Goal: Entertainment & Leisure: Consume media (video, audio)

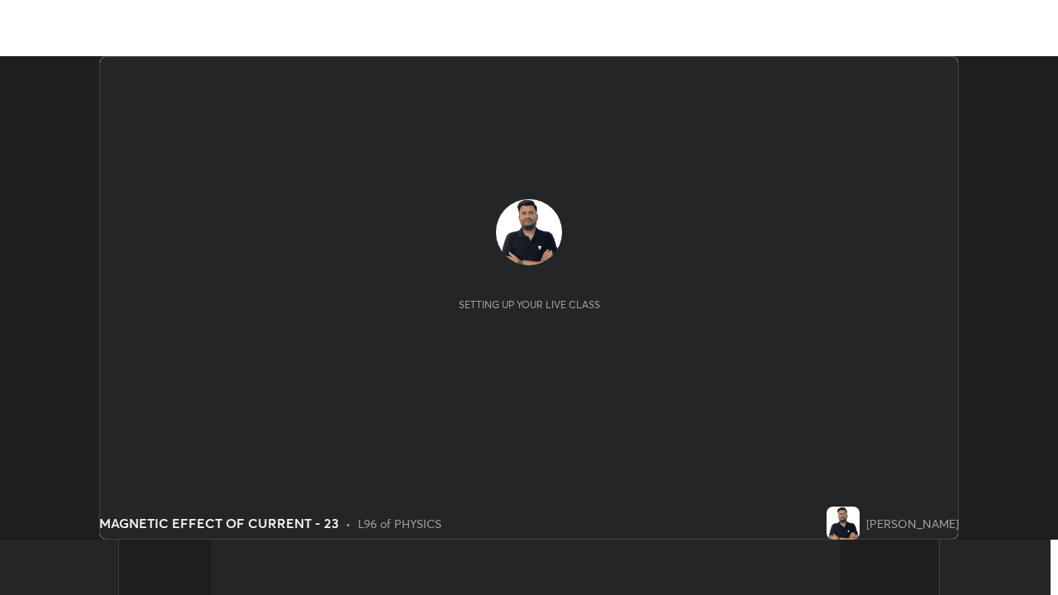
scroll to position [483, 1057]
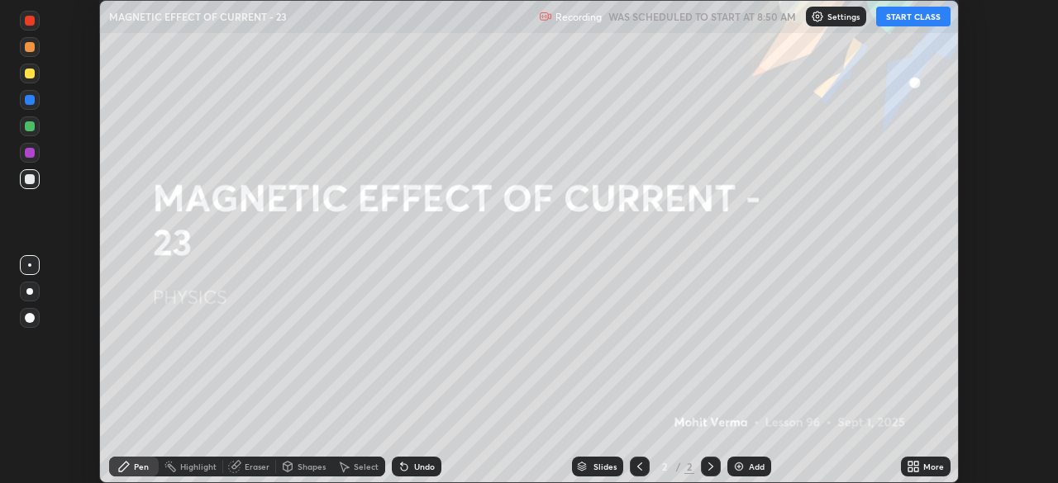
click at [920, 23] on button "START CLASS" at bounding box center [913, 17] width 74 height 20
click at [930, 469] on div "More" at bounding box center [933, 467] width 21 height 8
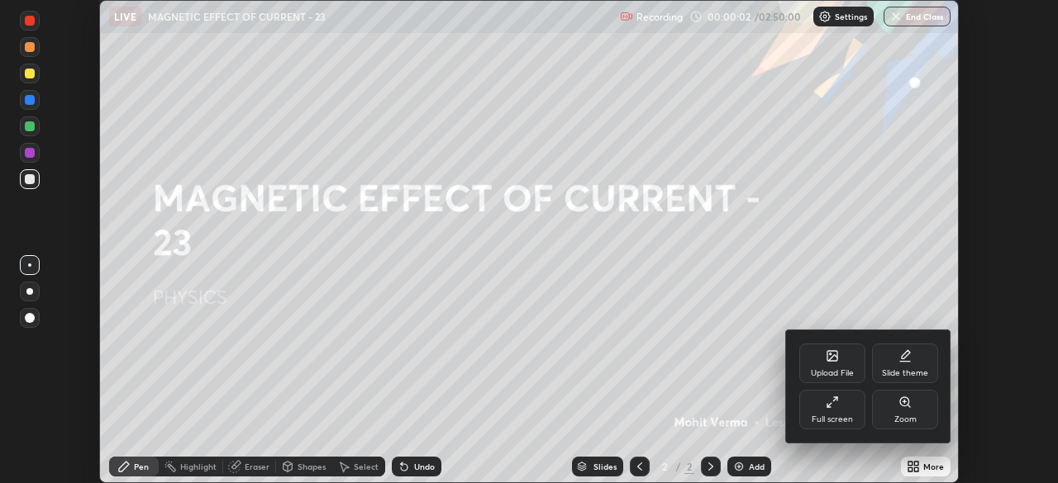
click at [825, 411] on div "Full screen" at bounding box center [832, 410] width 66 height 40
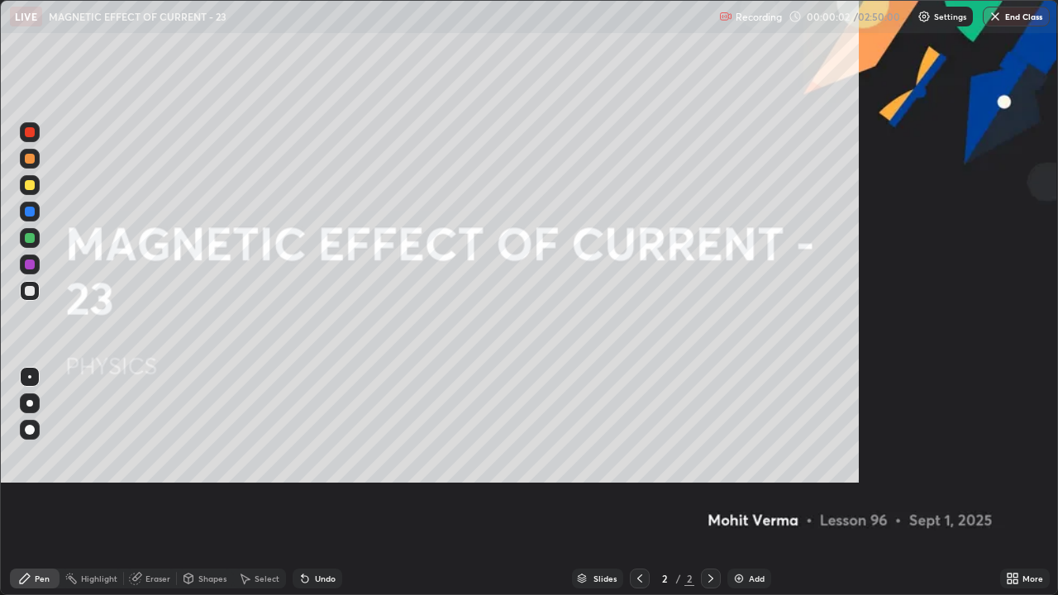
scroll to position [595, 1058]
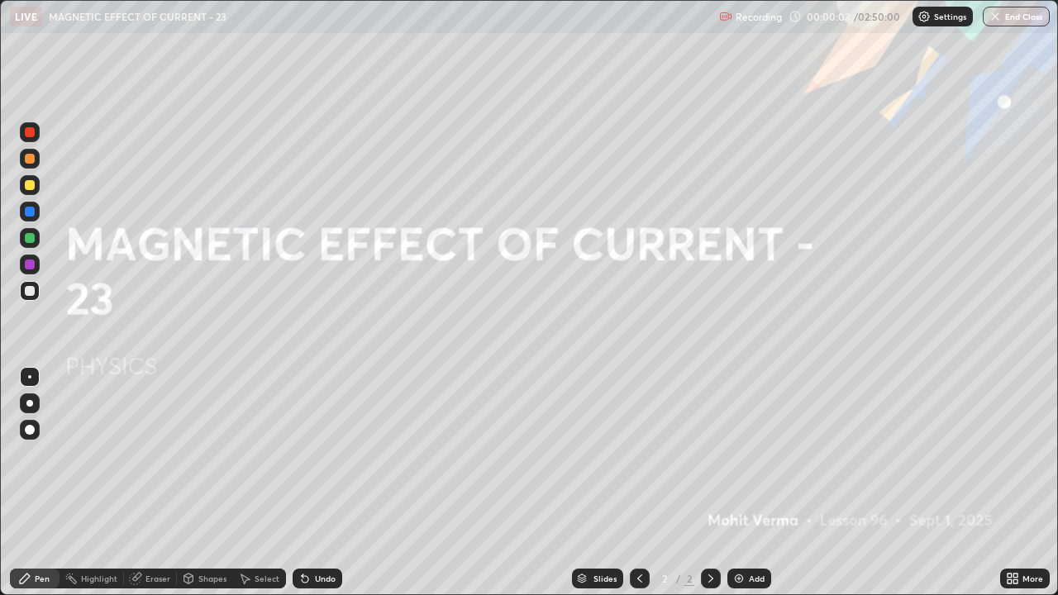
click at [746, 483] on div "Add" at bounding box center [749, 578] width 44 height 20
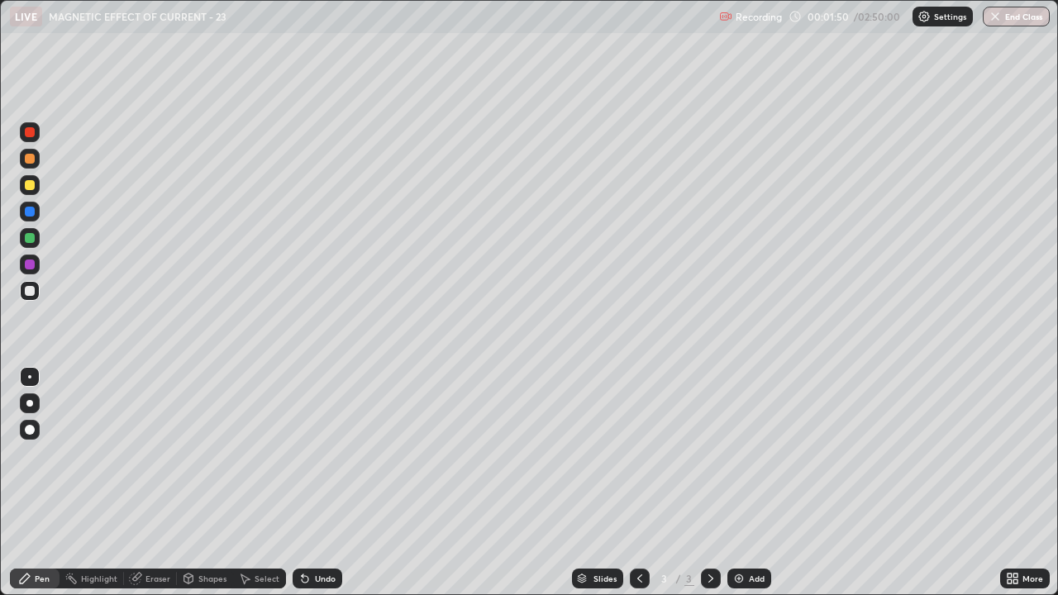
click at [323, 483] on div "Undo" at bounding box center [325, 578] width 21 height 8
click at [326, 483] on div "Undo" at bounding box center [325, 578] width 21 height 8
click at [307, 483] on icon at bounding box center [304, 578] width 13 height 13
click at [302, 483] on icon at bounding box center [305, 579] width 7 height 7
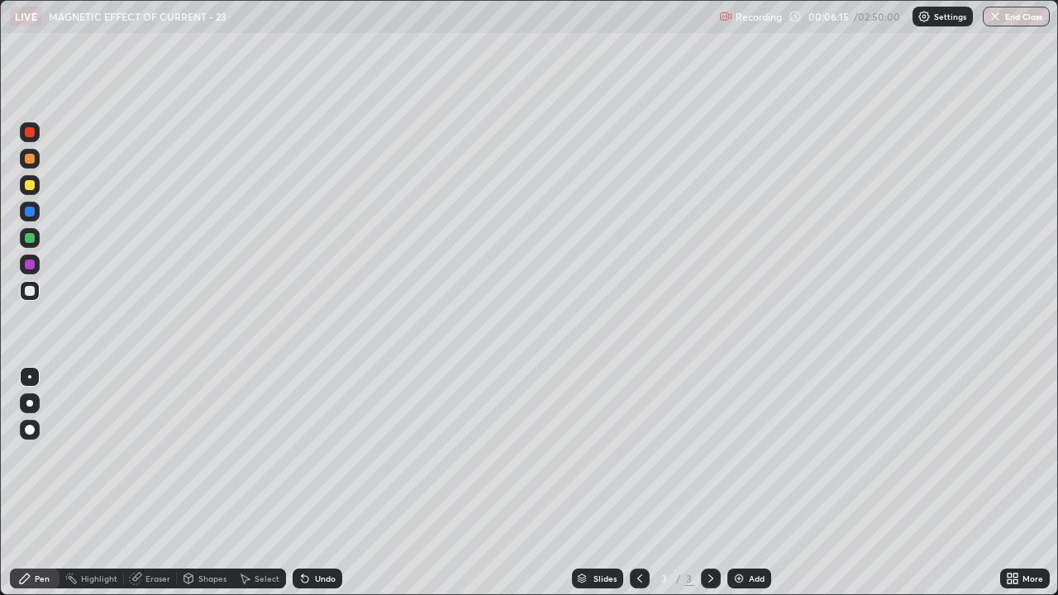
click at [302, 483] on icon at bounding box center [305, 579] width 7 height 7
click at [742, 483] on img at bounding box center [738, 578] width 13 height 13
click at [36, 191] on div at bounding box center [30, 185] width 20 height 20
click at [753, 483] on div "Add" at bounding box center [757, 578] width 16 height 8
click at [159, 483] on div "Eraser" at bounding box center [150, 578] width 53 height 20
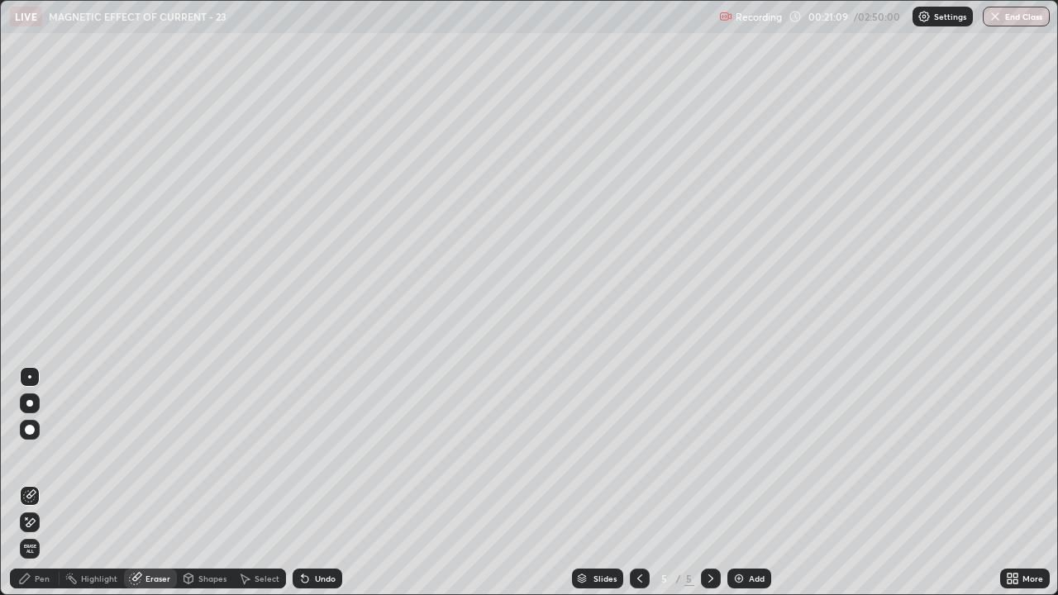
click at [30, 483] on span "Erase all" at bounding box center [30, 549] width 18 height 10
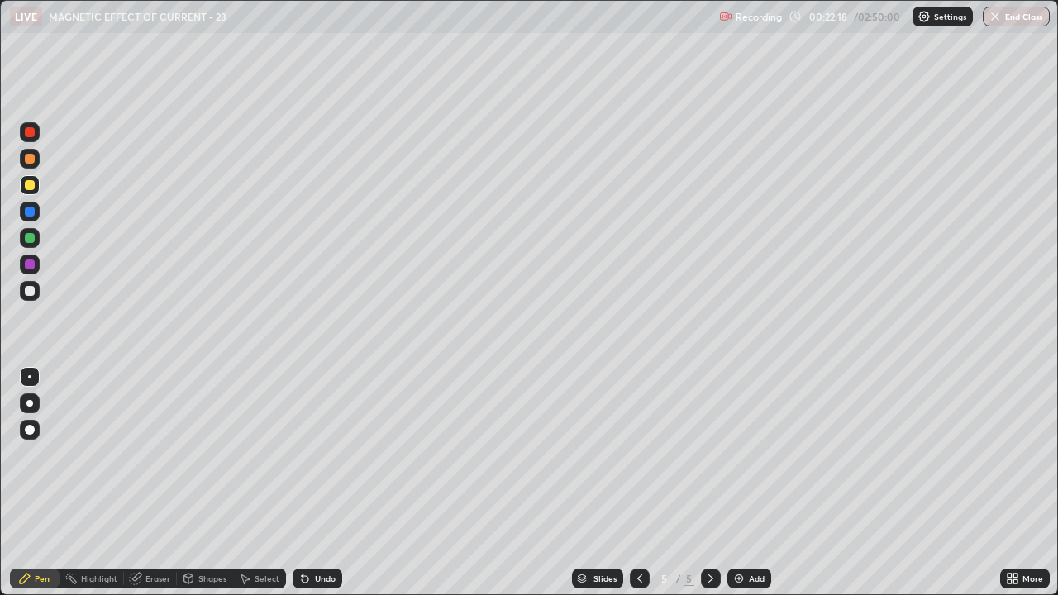
click at [27, 292] on div at bounding box center [30, 291] width 10 height 10
click at [150, 483] on div "Eraser" at bounding box center [150, 578] width 53 height 20
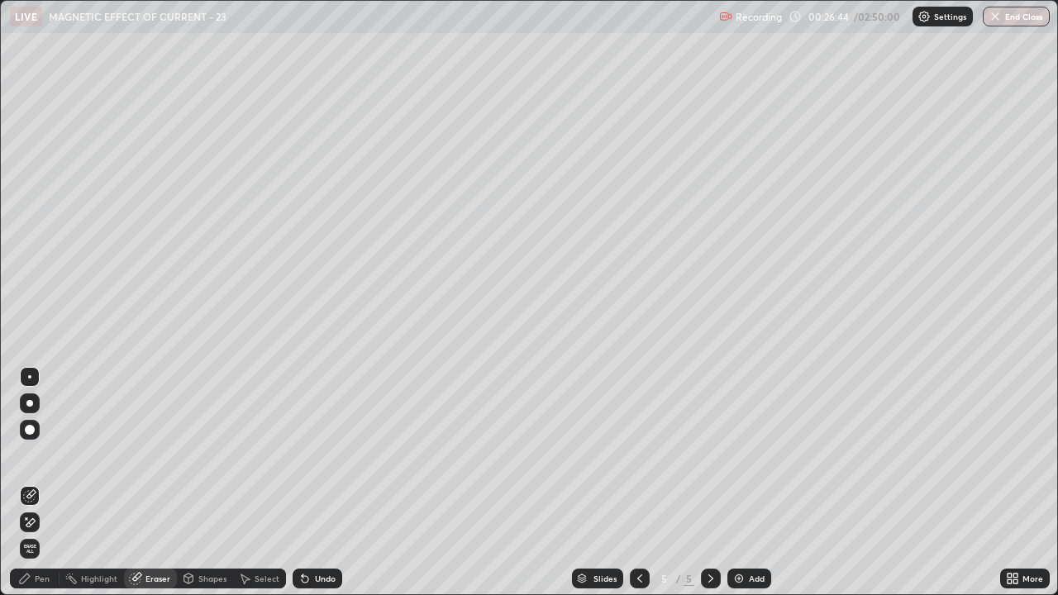
click at [34, 483] on div "Pen" at bounding box center [35, 578] width 50 height 20
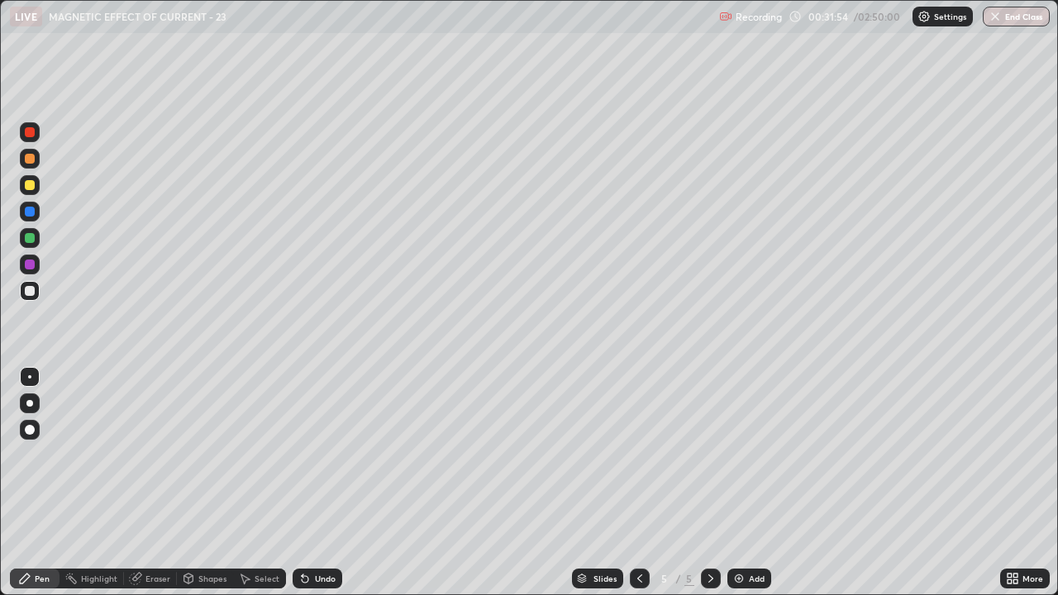
click at [743, 483] on img at bounding box center [738, 578] width 13 height 13
click at [639, 483] on div at bounding box center [640, 578] width 20 height 20
click at [709, 483] on icon at bounding box center [710, 578] width 13 height 13
click at [311, 483] on div "Undo" at bounding box center [317, 578] width 50 height 20
click at [315, 483] on div "Undo" at bounding box center [325, 578] width 21 height 8
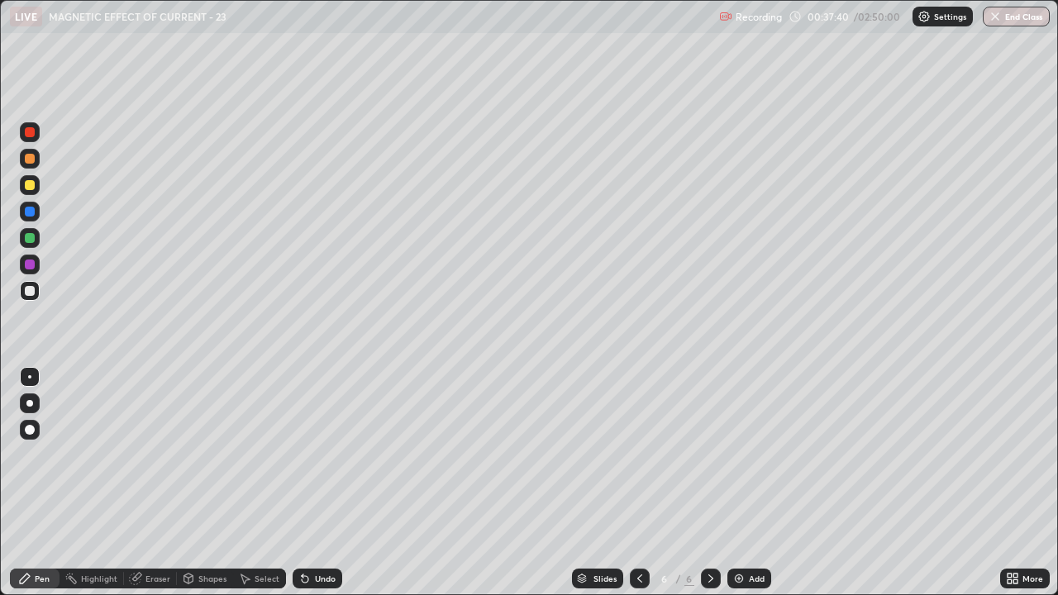
click at [309, 483] on div "Undo" at bounding box center [317, 578] width 50 height 20
click at [158, 483] on div "Eraser" at bounding box center [157, 578] width 25 height 8
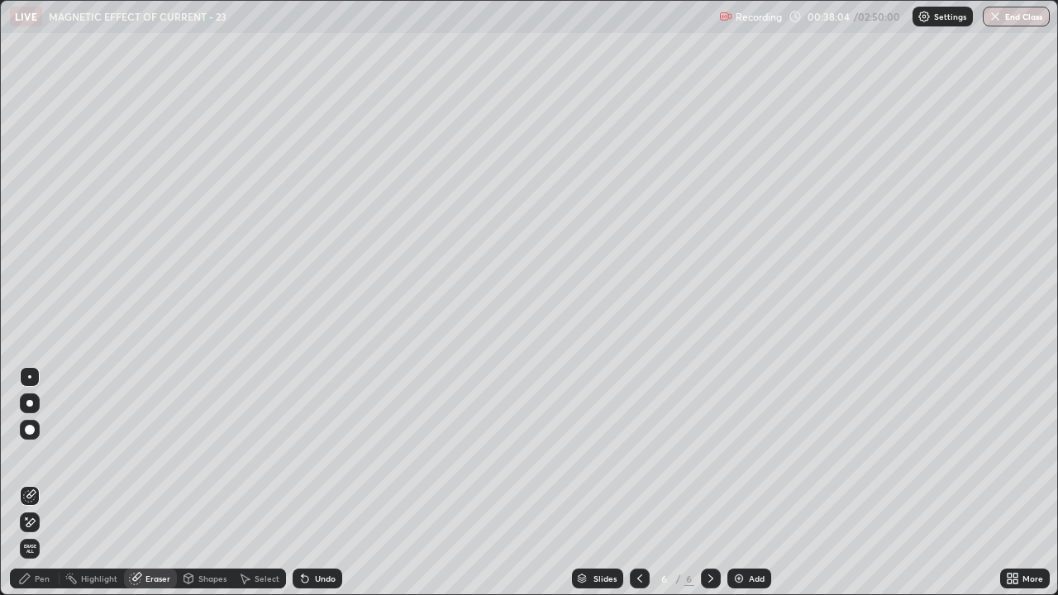
click at [47, 483] on div "Pen" at bounding box center [42, 578] width 15 height 8
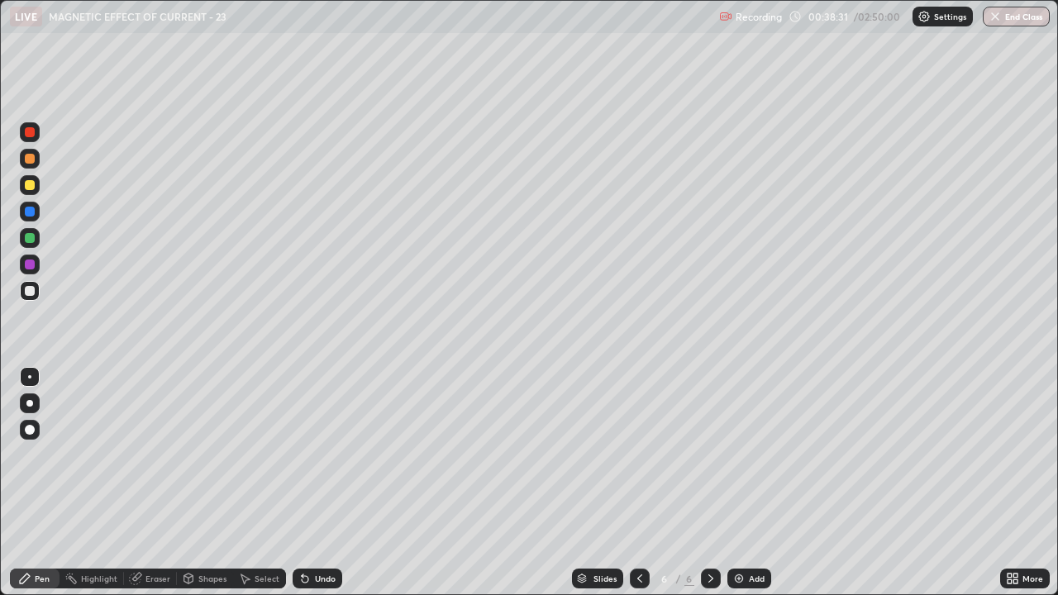
click at [145, 483] on div "Eraser" at bounding box center [157, 578] width 25 height 8
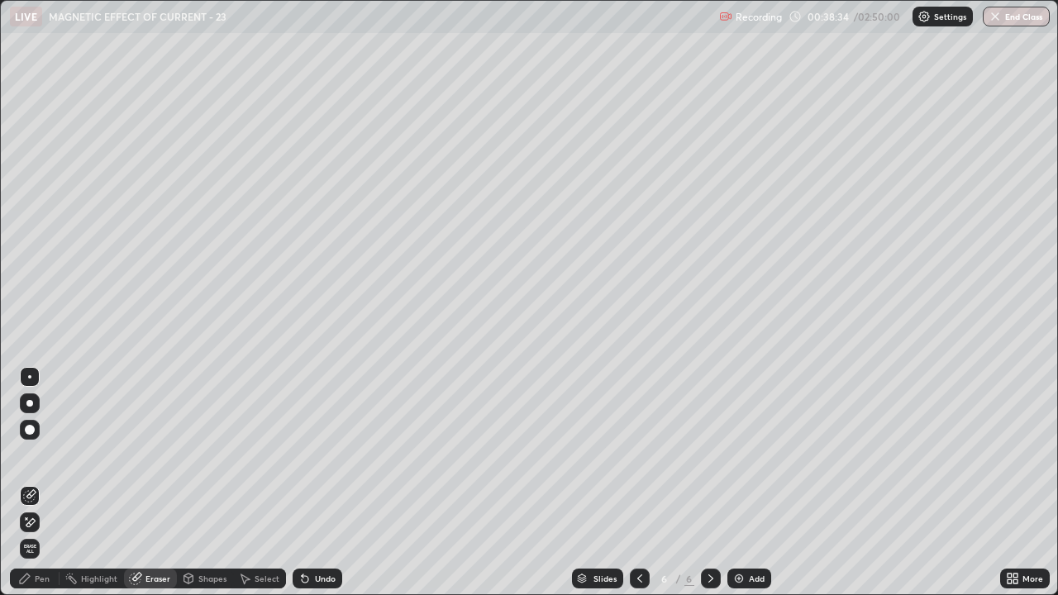
click at [36, 483] on div "Pen" at bounding box center [35, 578] width 50 height 20
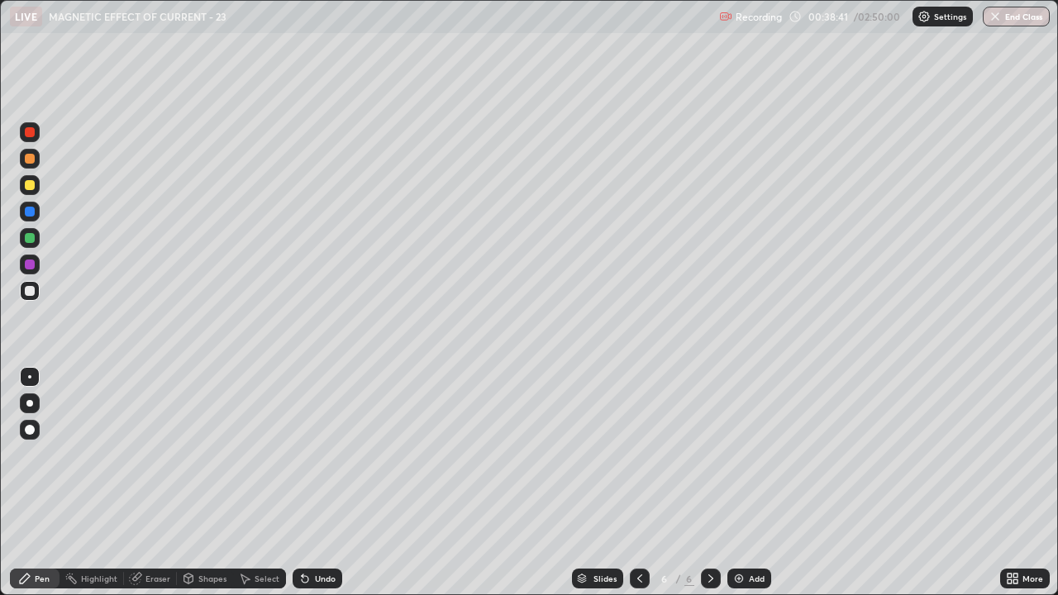
click at [146, 483] on div "Eraser" at bounding box center [157, 578] width 25 height 8
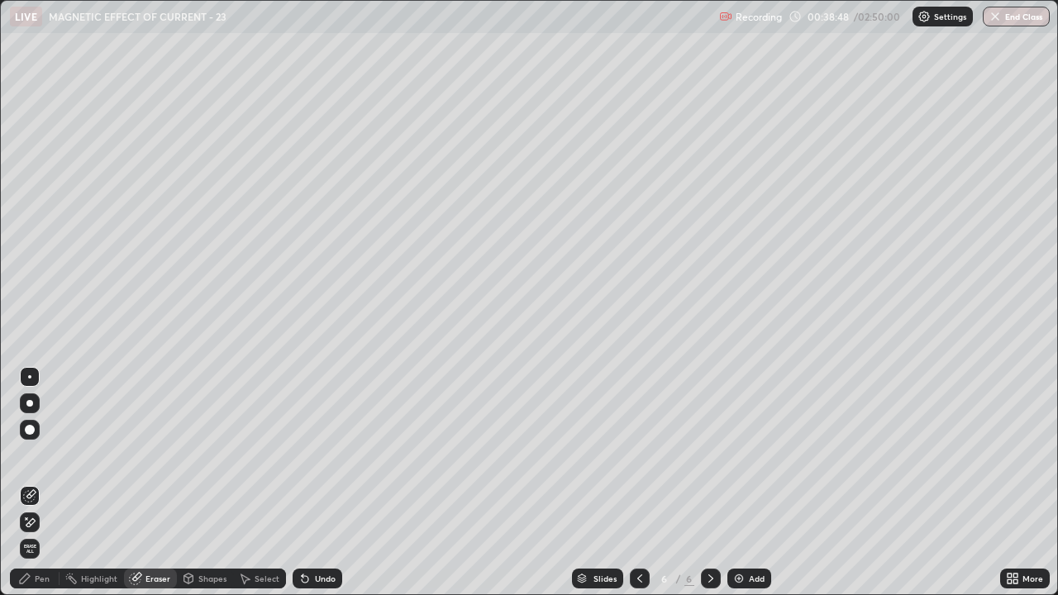
click at [43, 483] on div "Pen" at bounding box center [35, 578] width 50 height 20
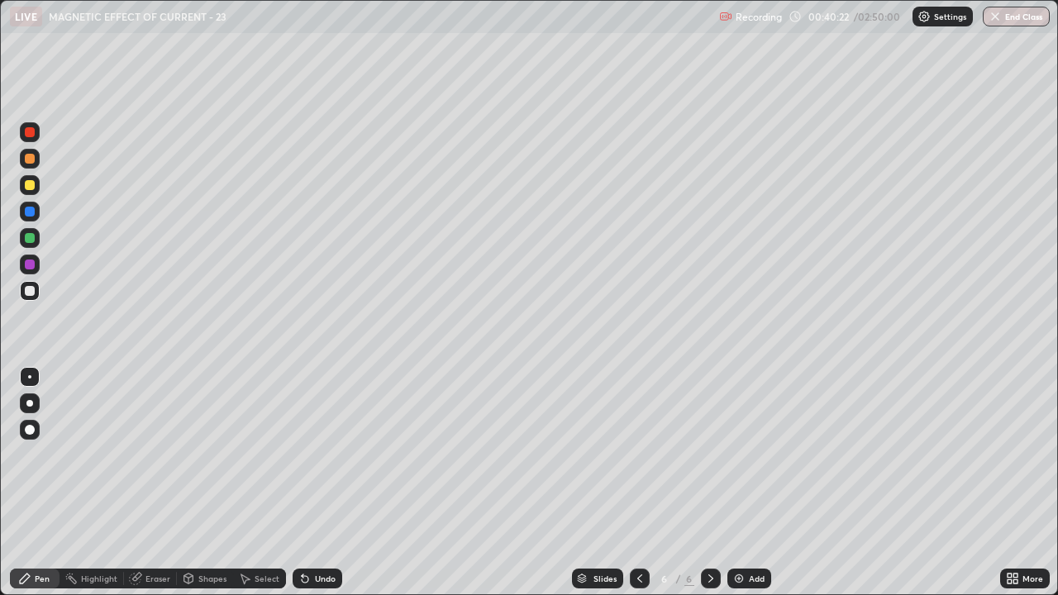
click at [158, 483] on div "Eraser" at bounding box center [150, 578] width 53 height 20
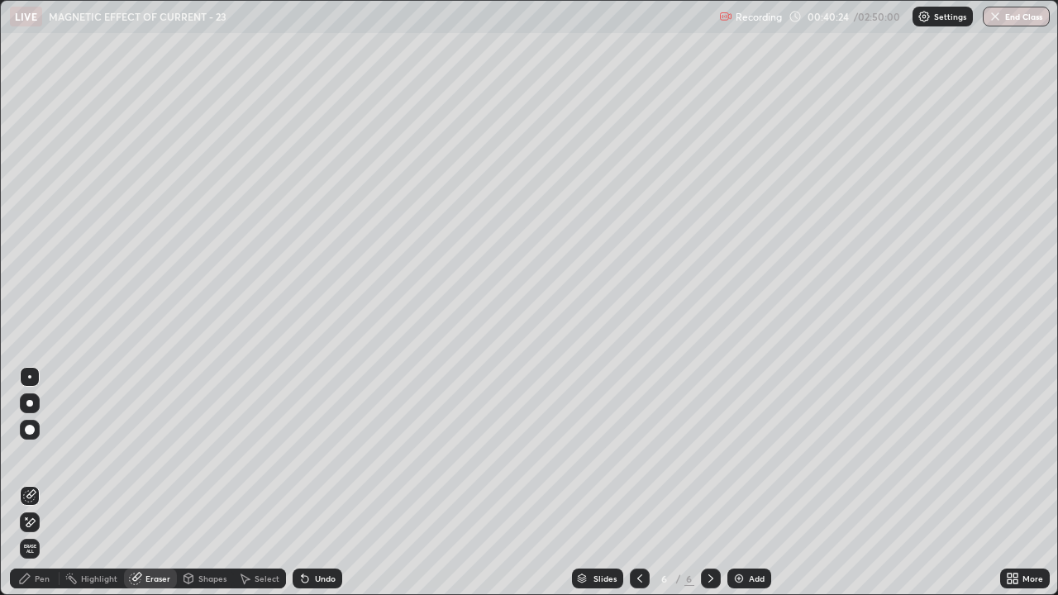
click at [41, 483] on div "Pen" at bounding box center [35, 578] width 50 height 20
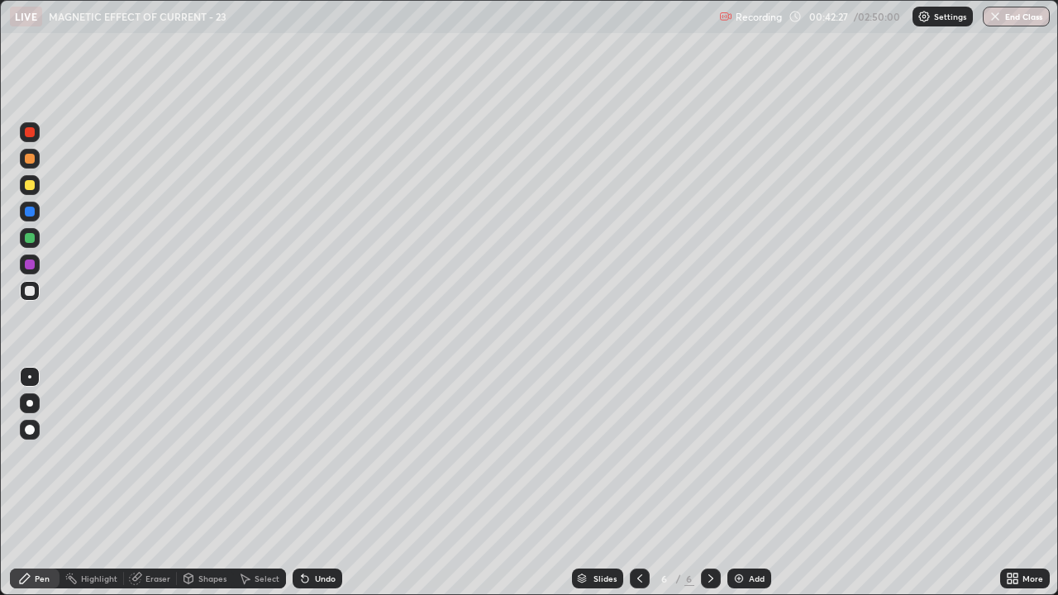
click at [146, 483] on div "Eraser" at bounding box center [157, 578] width 25 height 8
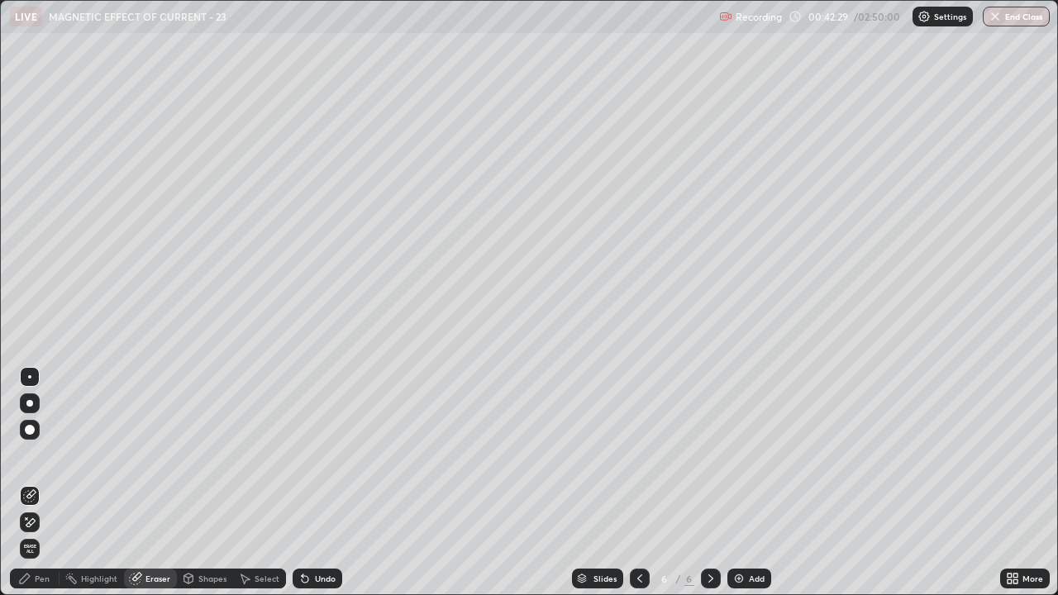
click at [32, 483] on icon at bounding box center [30, 522] width 9 height 8
click at [27, 483] on icon at bounding box center [24, 578] width 13 height 13
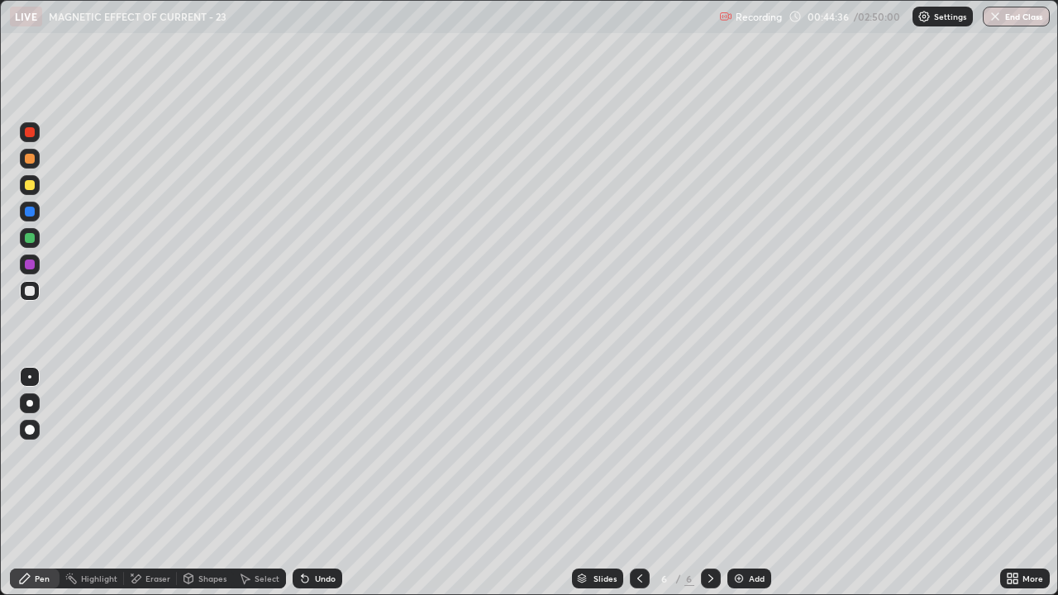
click at [754, 483] on div "Add" at bounding box center [757, 578] width 16 height 8
click at [638, 483] on icon at bounding box center [639, 578] width 13 height 13
click at [709, 483] on icon at bounding box center [710, 578] width 13 height 13
click at [154, 483] on div "Eraser" at bounding box center [150, 578] width 53 height 20
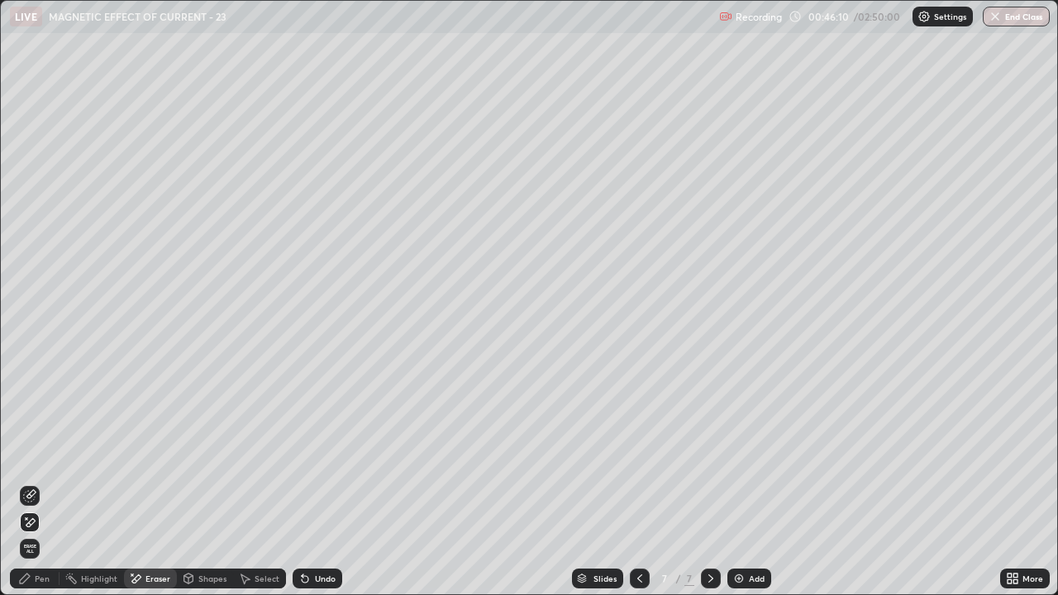
click at [43, 483] on div "Pen" at bounding box center [35, 578] width 50 height 20
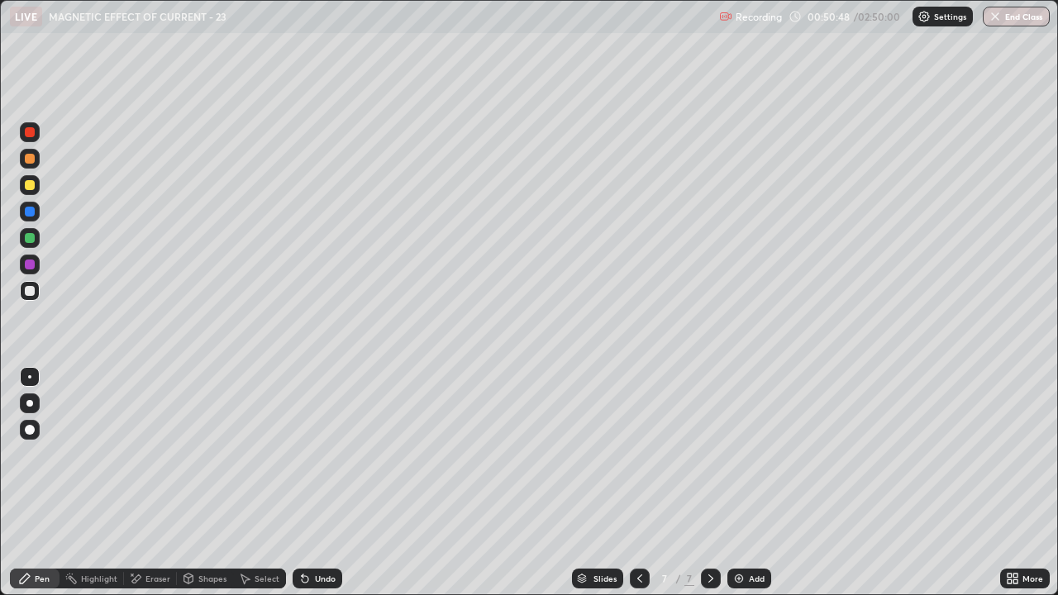
click at [744, 483] on div "Add" at bounding box center [749, 578] width 44 height 20
click at [257, 483] on div "Select" at bounding box center [259, 578] width 53 height 20
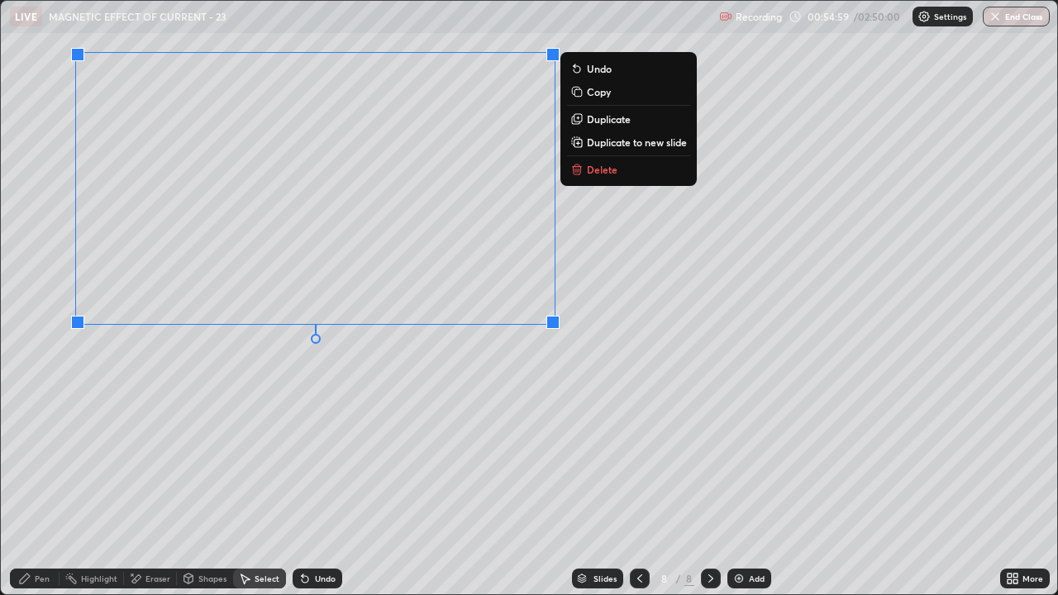
click at [563, 340] on div "0 ° Undo Copy Duplicate Duplicate to new slide Delete" at bounding box center [529, 297] width 1056 height 593
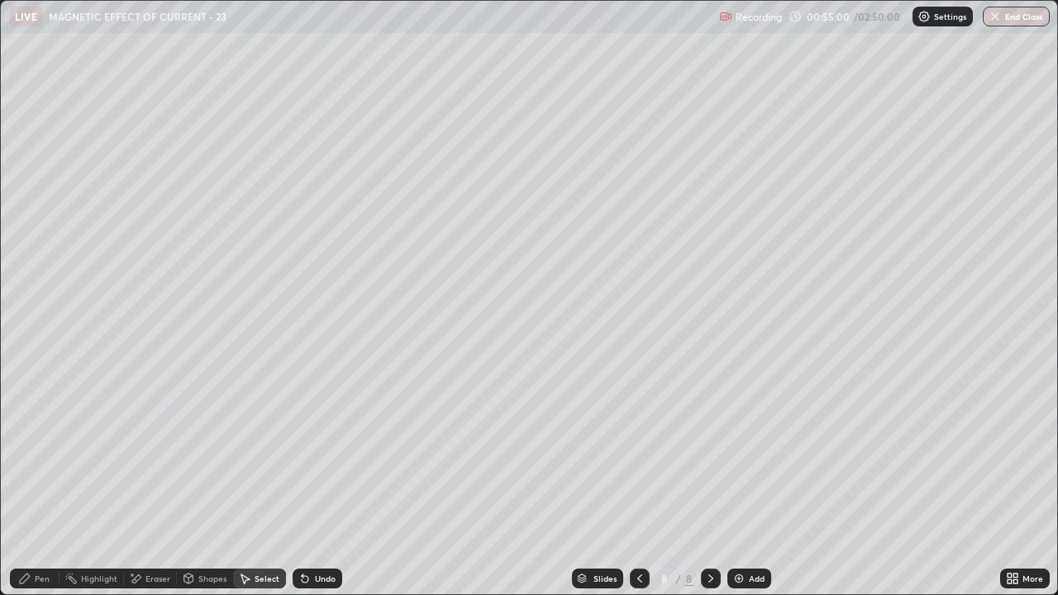
click at [40, 483] on div "Pen" at bounding box center [42, 578] width 15 height 8
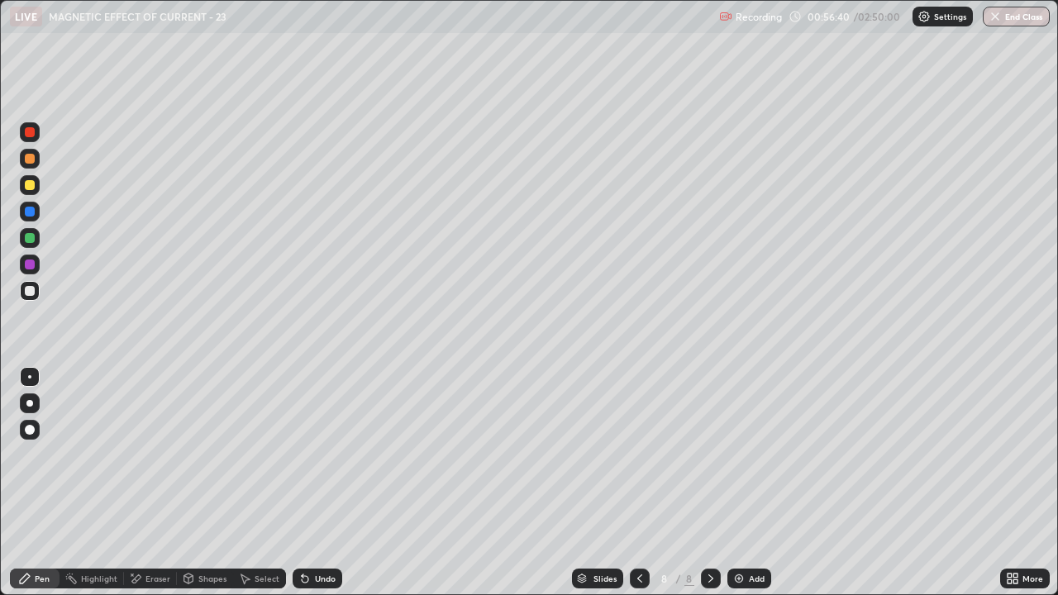
click at [755, 483] on div "Add" at bounding box center [749, 578] width 44 height 20
click at [308, 483] on icon at bounding box center [304, 578] width 13 height 13
click at [155, 483] on div "Eraser" at bounding box center [157, 578] width 25 height 8
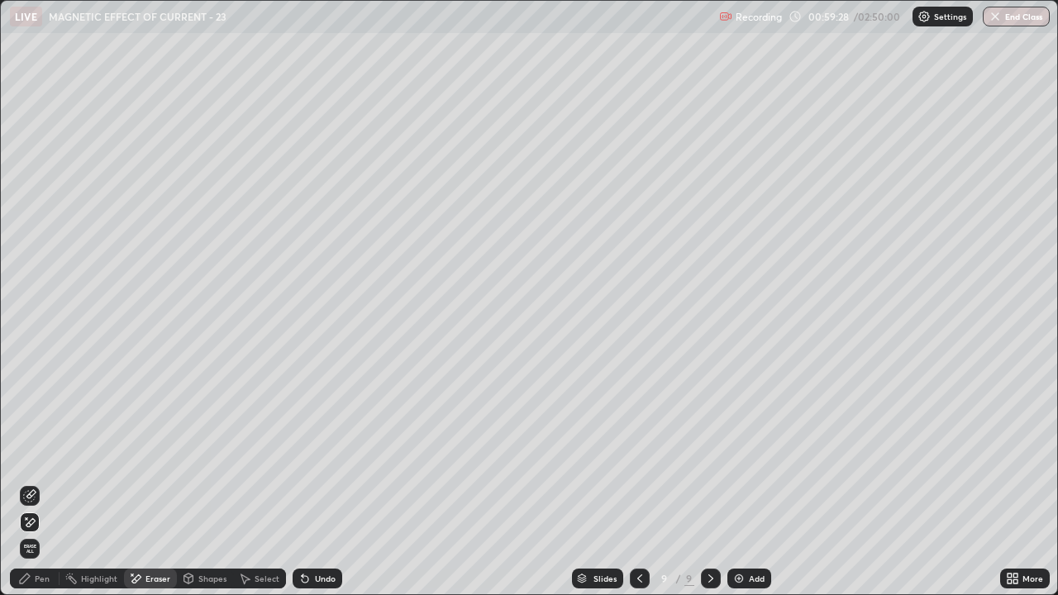
click at [24, 483] on div "Pen" at bounding box center [35, 578] width 50 height 20
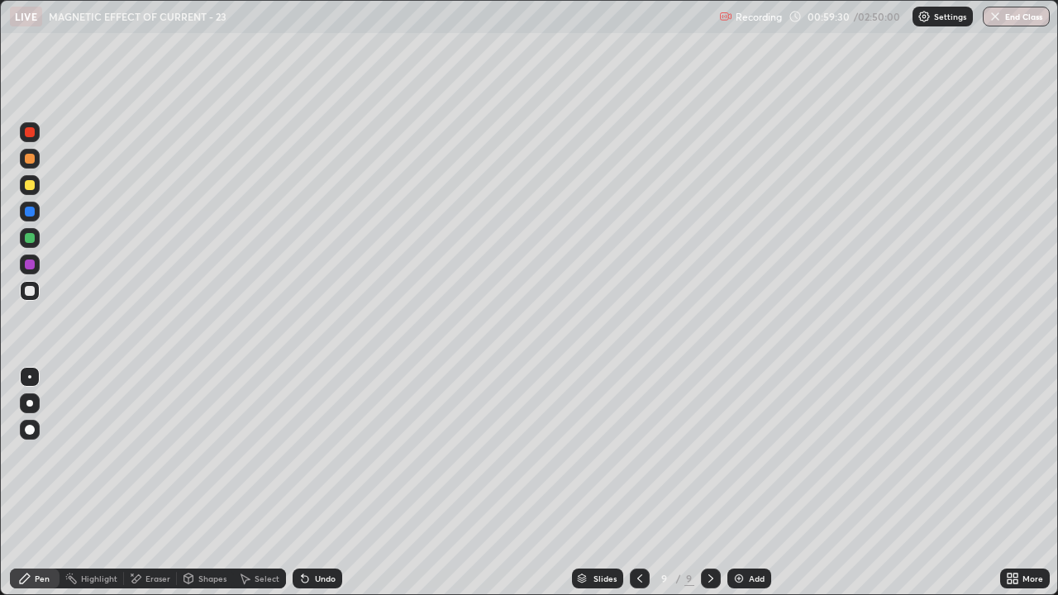
click at [136, 483] on icon at bounding box center [136, 578] width 9 height 8
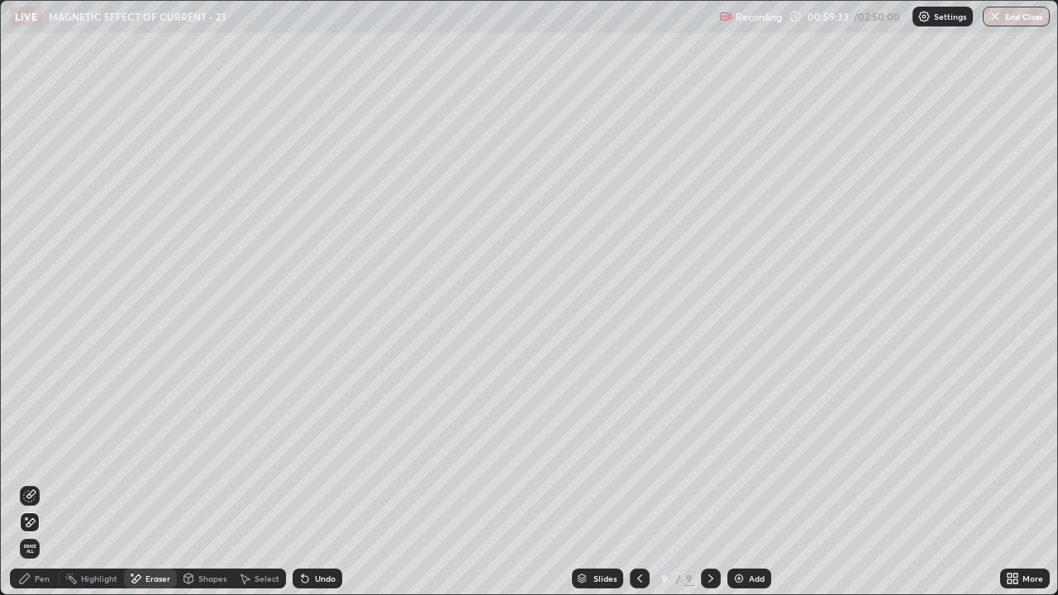
click at [36, 483] on div "Pen" at bounding box center [35, 578] width 50 height 20
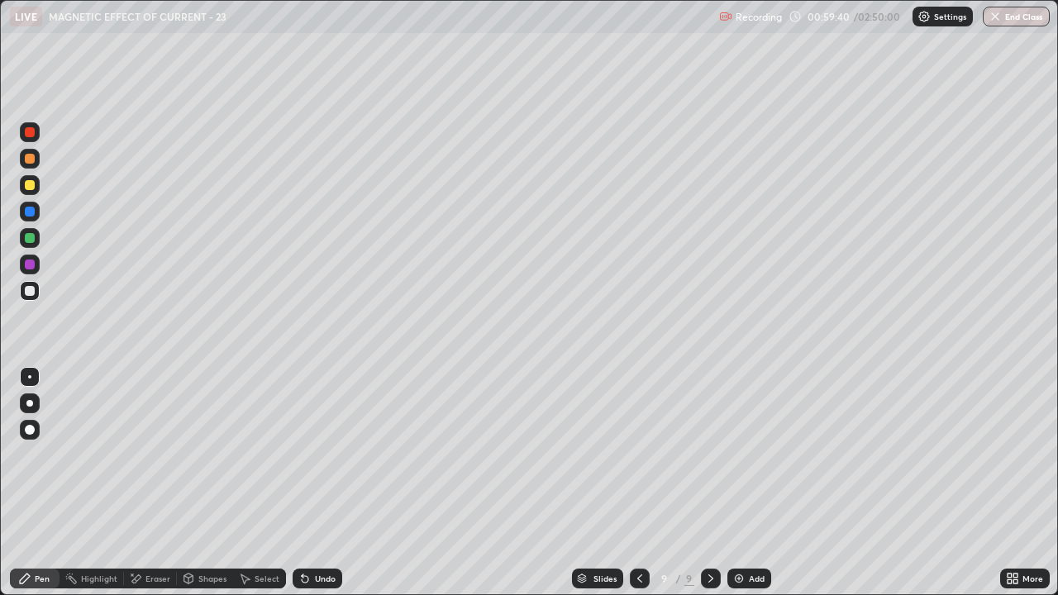
click at [311, 483] on div "Undo" at bounding box center [317, 578] width 50 height 20
click at [302, 483] on icon at bounding box center [305, 579] width 7 height 7
click at [308, 483] on icon at bounding box center [304, 578] width 13 height 13
click at [309, 483] on div "Undo" at bounding box center [317, 578] width 50 height 20
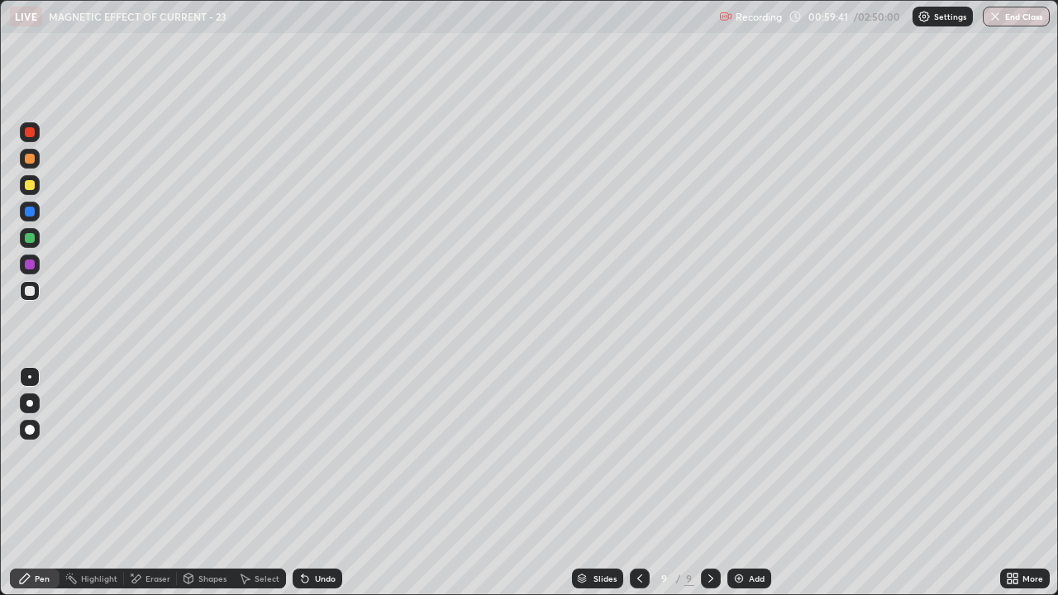
click at [307, 483] on icon at bounding box center [304, 578] width 13 height 13
click at [315, 483] on div "Undo" at bounding box center [325, 578] width 21 height 8
click at [321, 483] on div "Undo" at bounding box center [317, 578] width 50 height 20
click at [321, 483] on div "Undo" at bounding box center [325, 578] width 21 height 8
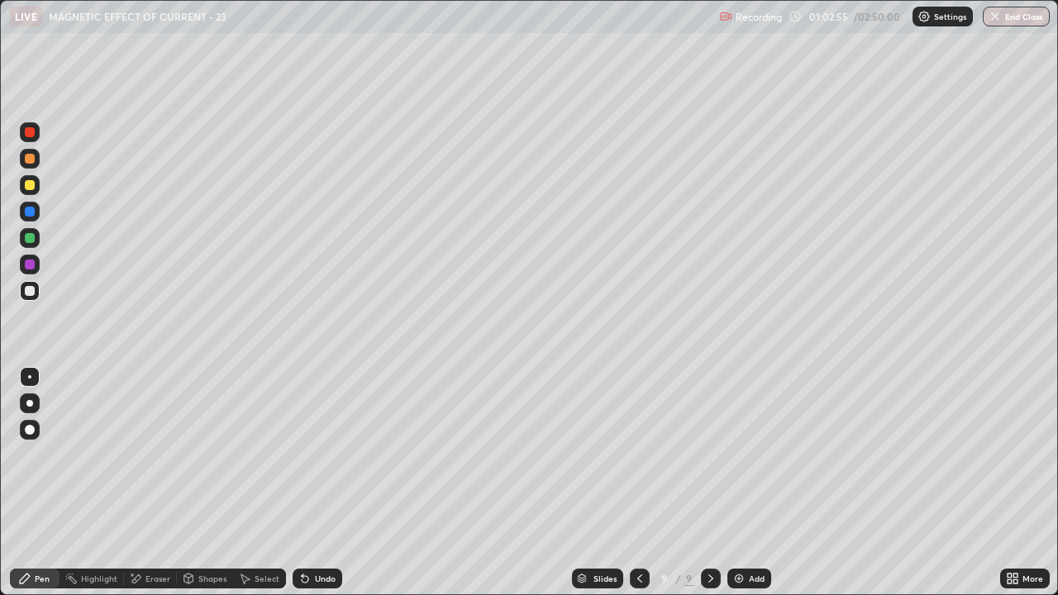
click at [321, 483] on div "Undo" at bounding box center [325, 578] width 21 height 8
click at [323, 483] on div "Undo" at bounding box center [325, 578] width 21 height 8
click at [322, 483] on div "Undo" at bounding box center [325, 578] width 21 height 8
click at [754, 483] on div "Add" at bounding box center [749, 578] width 44 height 20
click at [150, 483] on div "Eraser" at bounding box center [157, 578] width 25 height 8
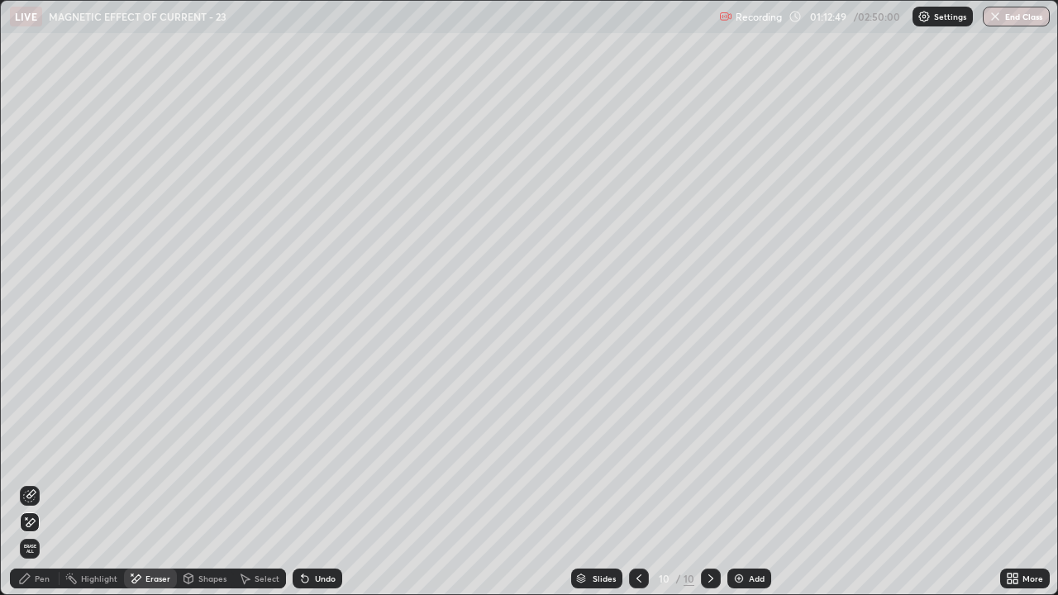
click at [40, 483] on div "Pen" at bounding box center [35, 578] width 50 height 20
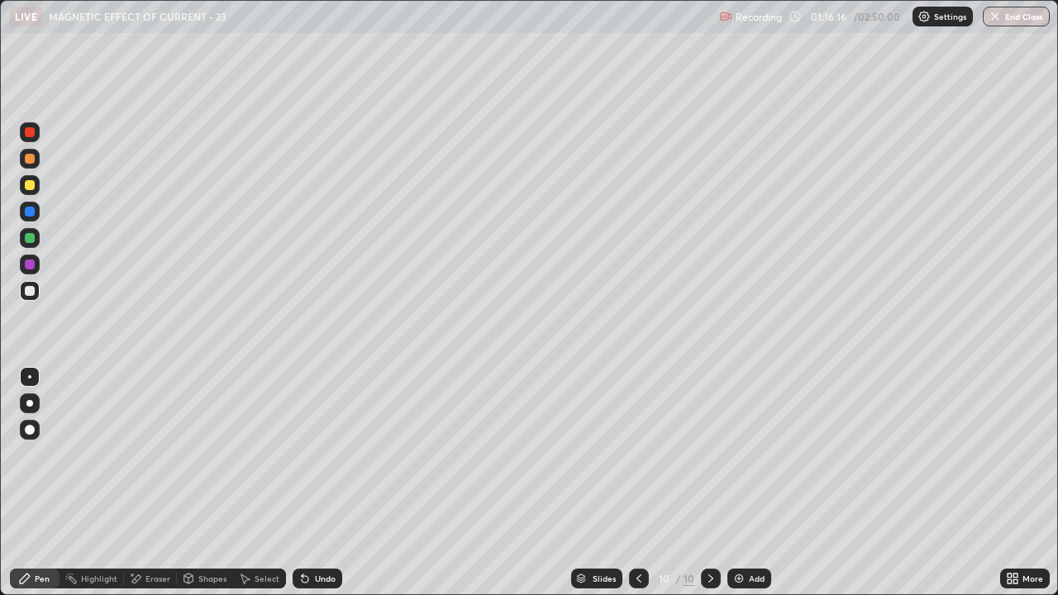
click at [744, 483] on div "Add" at bounding box center [749, 578] width 44 height 20
click at [319, 483] on div "Undo" at bounding box center [325, 578] width 21 height 8
click at [30, 186] on div at bounding box center [30, 185] width 10 height 10
click at [953, 483] on div "Slides 11 / 11 Add" at bounding box center [671, 578] width 658 height 33
click at [150, 483] on div "Eraser" at bounding box center [157, 578] width 25 height 8
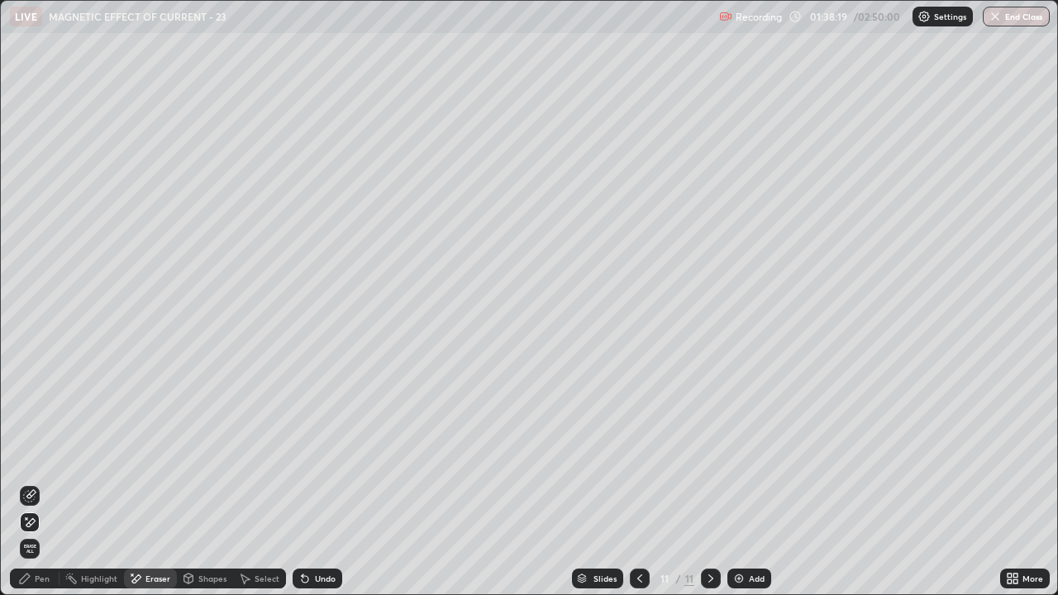
click at [48, 483] on div "Pen" at bounding box center [42, 578] width 15 height 8
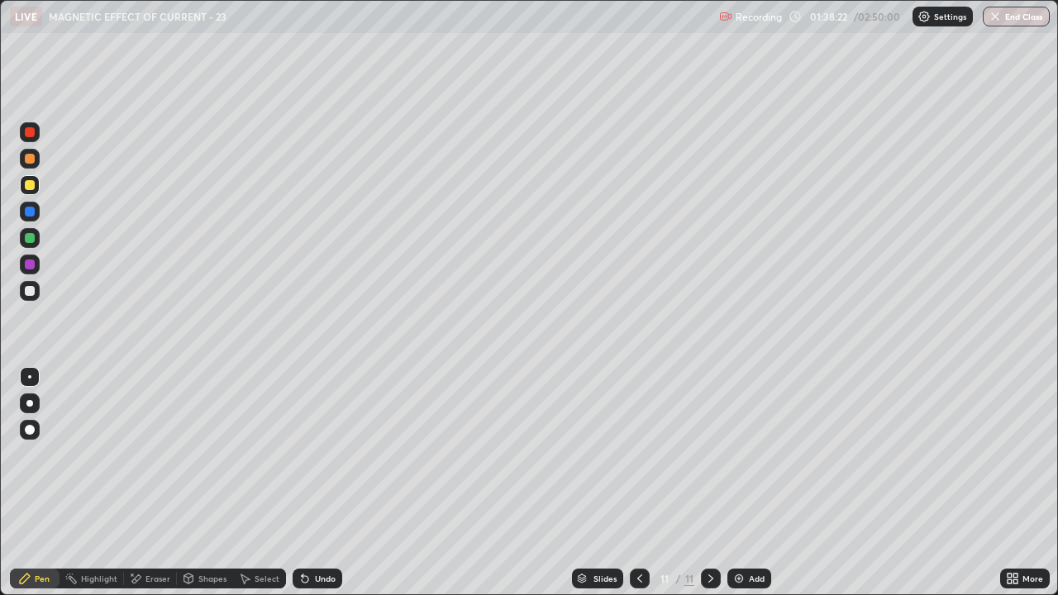
click at [30, 289] on div at bounding box center [30, 291] width 10 height 10
click at [749, 483] on div "Add" at bounding box center [749, 578] width 44 height 20
click at [162, 483] on div "Eraser" at bounding box center [157, 578] width 25 height 8
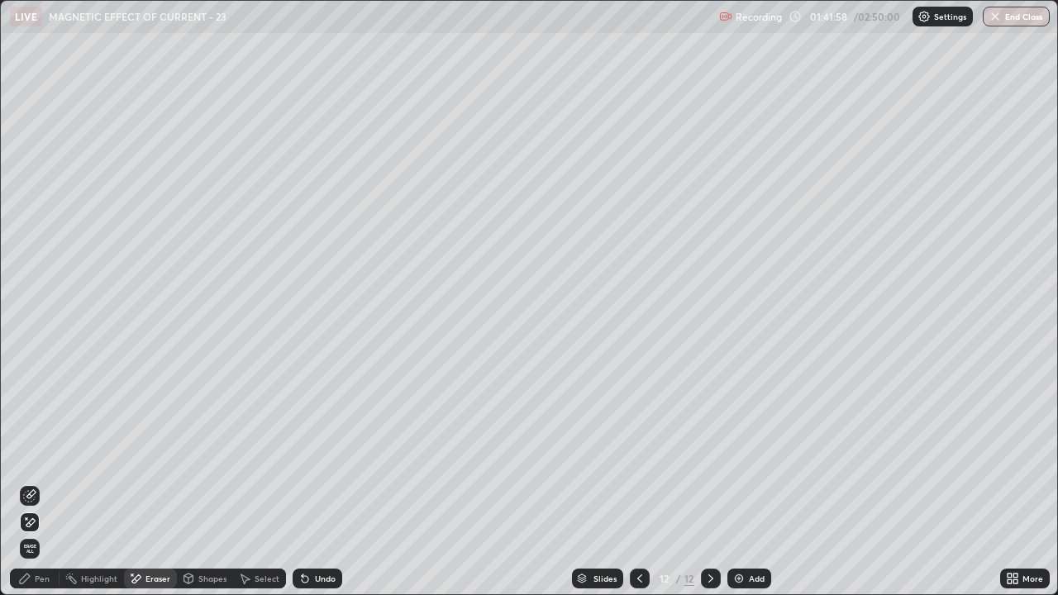
click at [39, 483] on div "Erase all" at bounding box center [30, 549] width 20 height 20
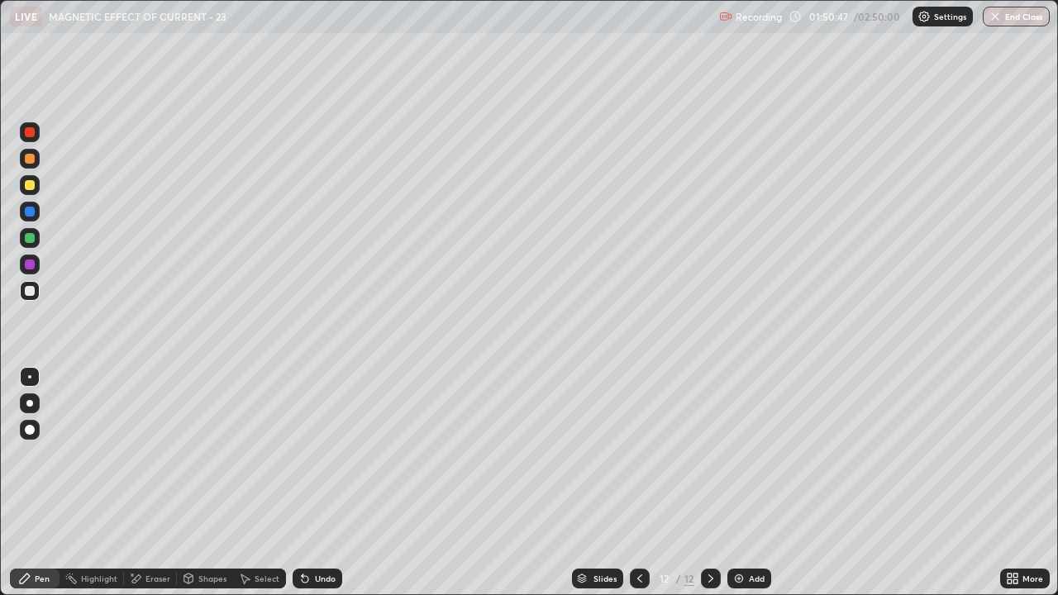
click at [326, 483] on div "Undo" at bounding box center [325, 578] width 21 height 8
click at [325, 483] on div "Undo" at bounding box center [325, 578] width 21 height 8
click at [324, 483] on div "Undo" at bounding box center [325, 578] width 21 height 8
click at [325, 483] on div "Undo" at bounding box center [325, 578] width 21 height 8
click at [328, 483] on div "Undo" at bounding box center [325, 578] width 21 height 8
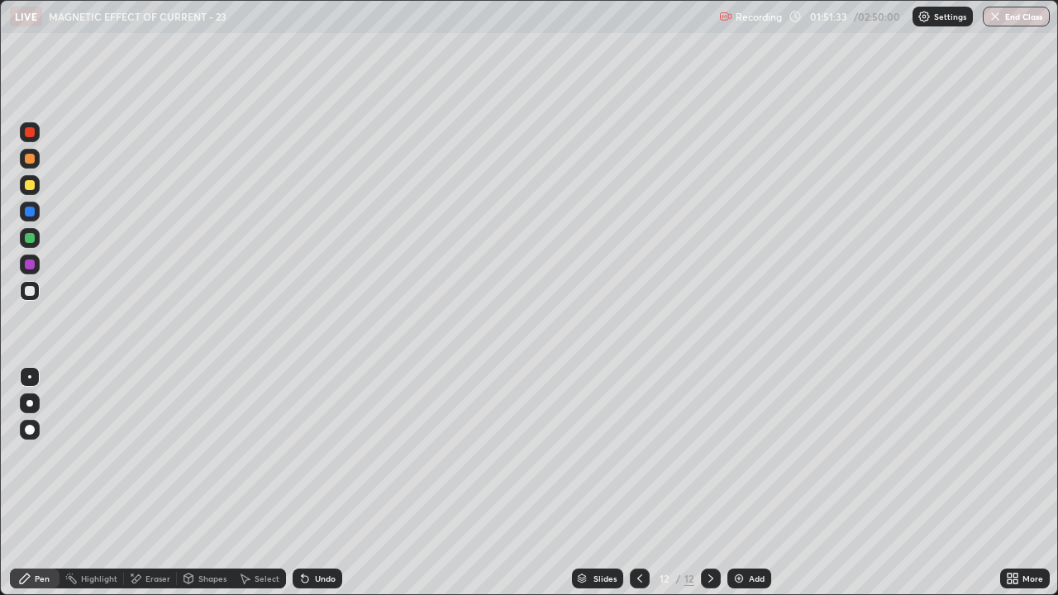
click at [331, 483] on div "Undo" at bounding box center [317, 578] width 50 height 20
click at [147, 483] on div "Eraser" at bounding box center [157, 578] width 25 height 8
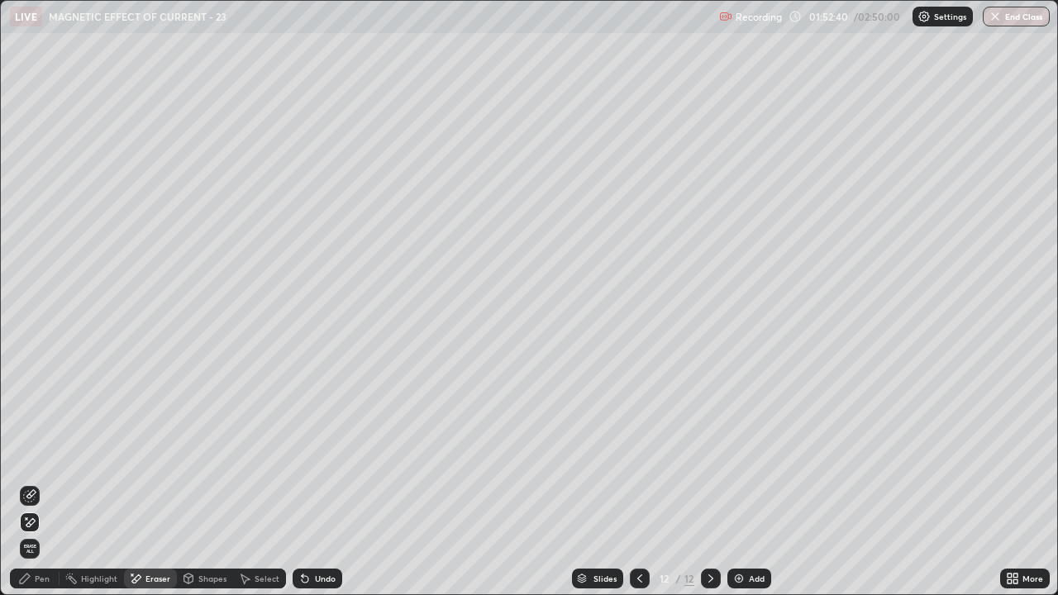
click at [38, 483] on div "Pen" at bounding box center [42, 578] width 15 height 8
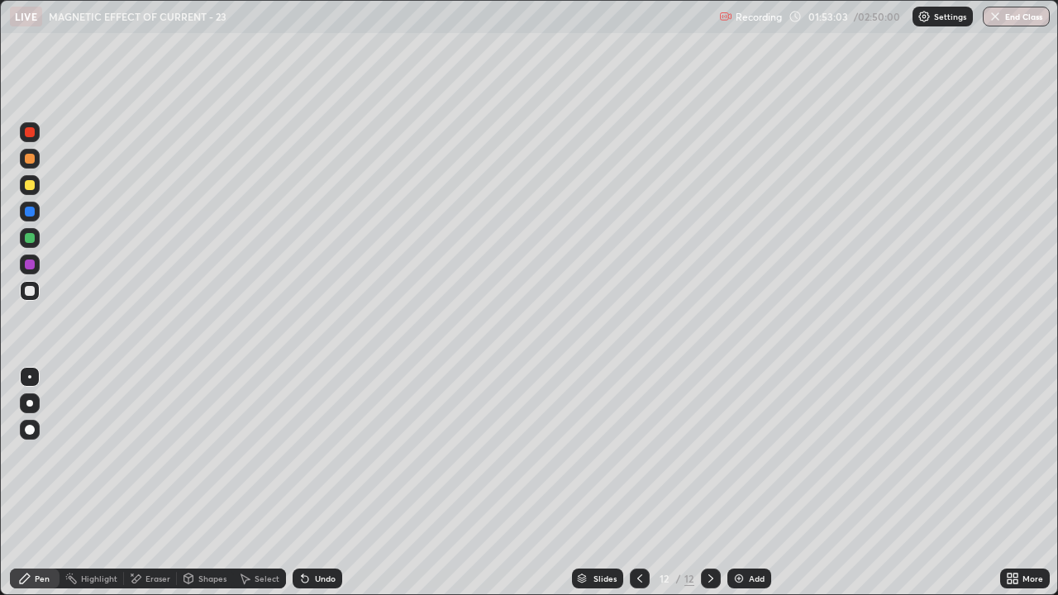
click at [30, 183] on div at bounding box center [30, 185] width 10 height 10
click at [744, 483] on div "Add" at bounding box center [749, 578] width 44 height 20
click at [310, 483] on div "Undo" at bounding box center [317, 578] width 50 height 20
click at [315, 483] on div "Undo" at bounding box center [325, 578] width 21 height 8
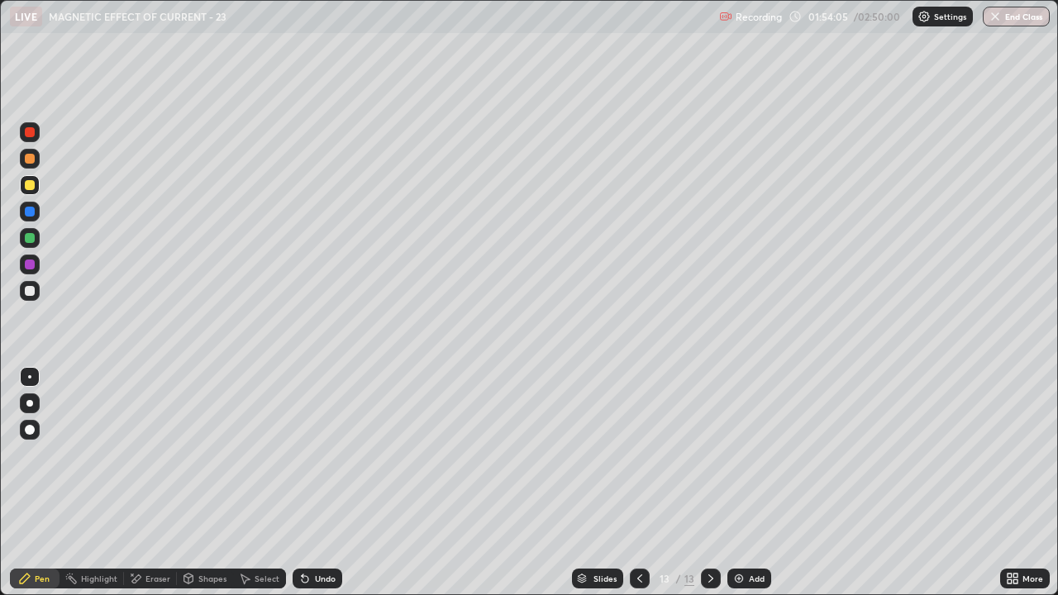
click at [314, 483] on div "Undo" at bounding box center [317, 578] width 50 height 20
click at [312, 483] on div "Undo" at bounding box center [317, 578] width 50 height 20
click at [313, 483] on div "Undo" at bounding box center [317, 578] width 50 height 20
click at [311, 483] on div "Undo" at bounding box center [317, 578] width 50 height 20
click at [317, 483] on div "Undo" at bounding box center [317, 578] width 50 height 20
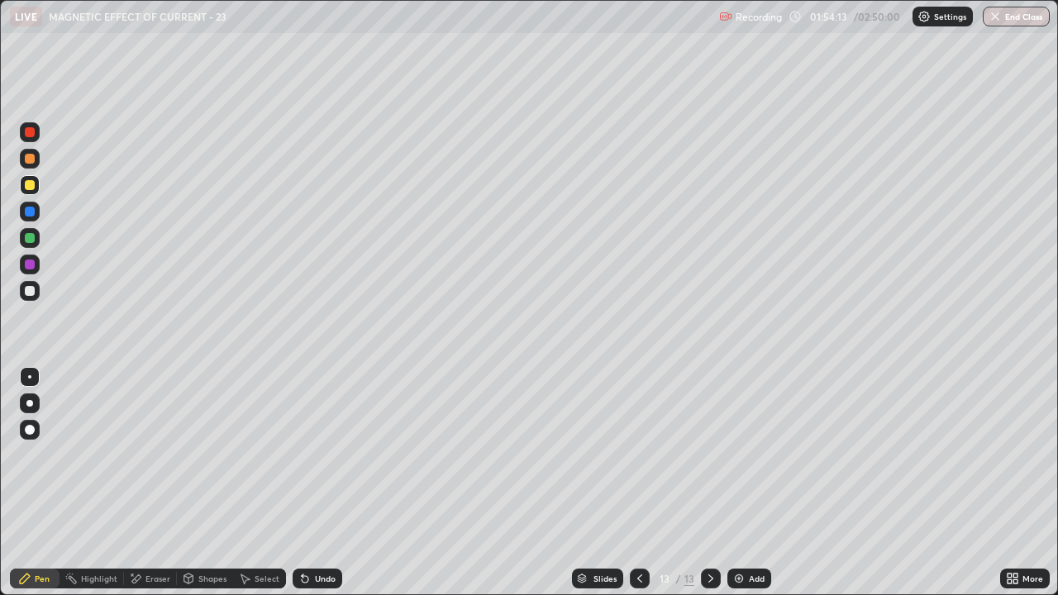
click at [316, 483] on div "Undo" at bounding box center [325, 578] width 21 height 8
click at [36, 292] on div at bounding box center [30, 291] width 20 height 20
click at [613, 483] on div "Slides" at bounding box center [604, 578] width 23 height 8
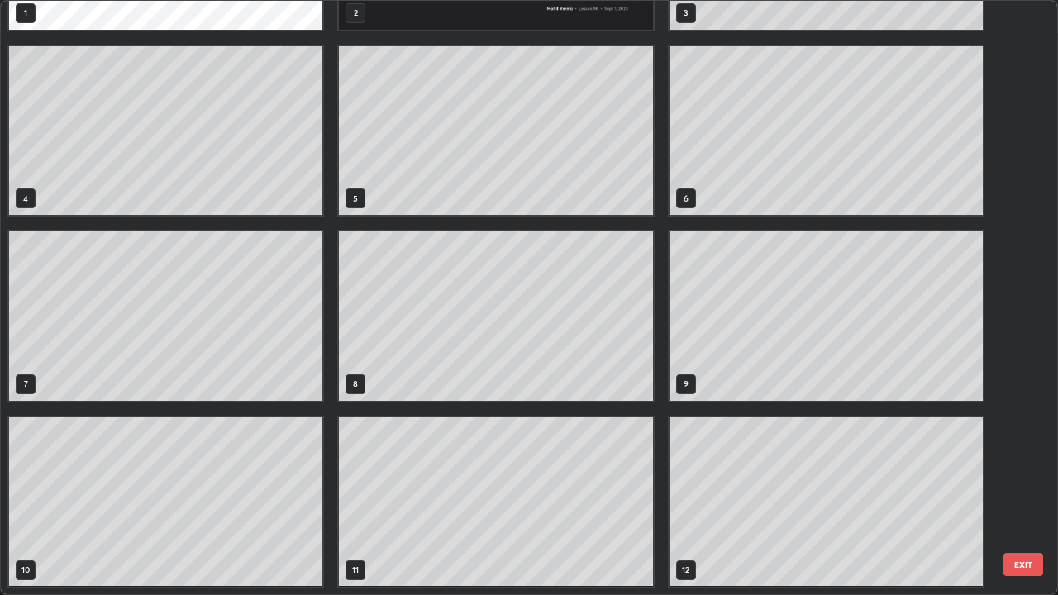
scroll to position [127, 0]
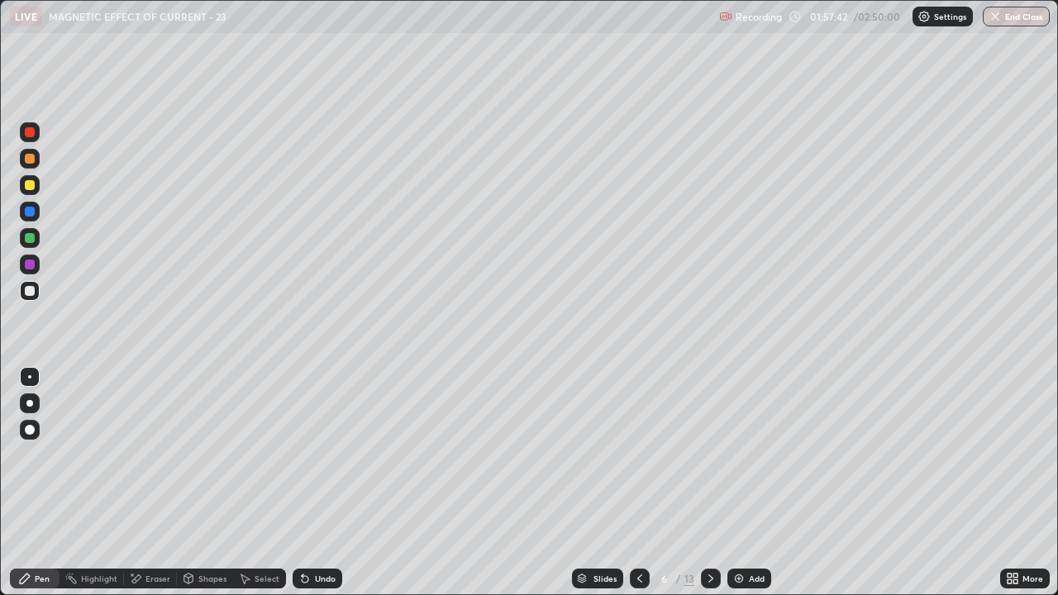
click at [601, 483] on div "Slides" at bounding box center [604, 578] width 23 height 8
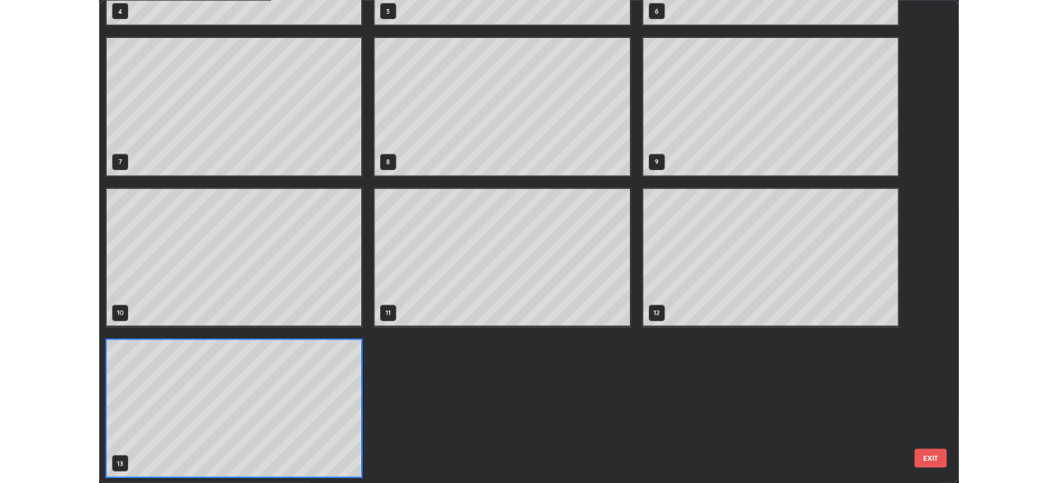
scroll to position [335, 0]
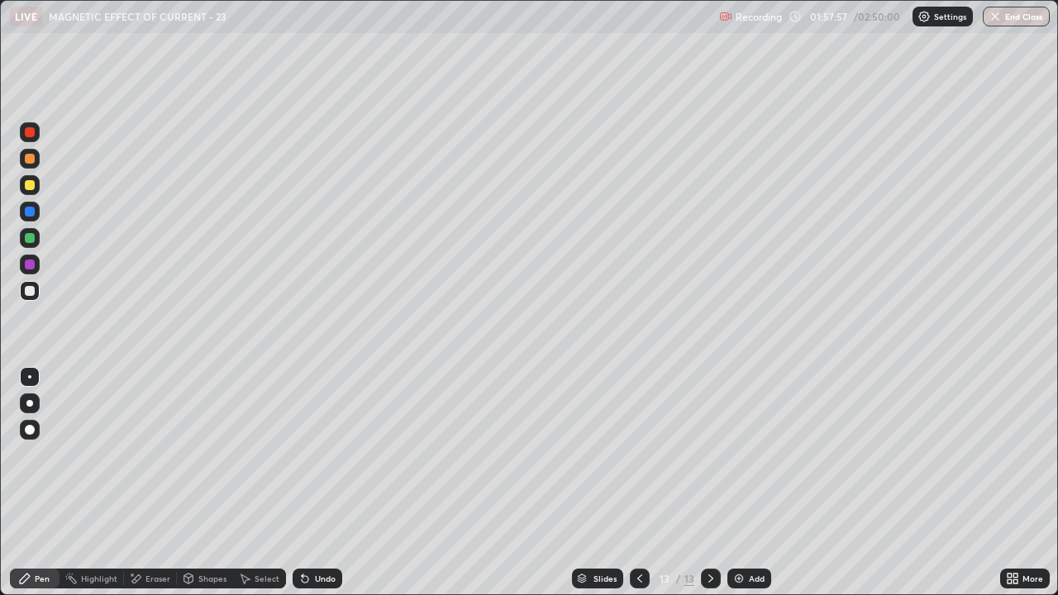
click at [0, 373] on div "Setting up your live class" at bounding box center [529, 297] width 1058 height 595
click at [142, 483] on div "Eraser" at bounding box center [150, 578] width 53 height 20
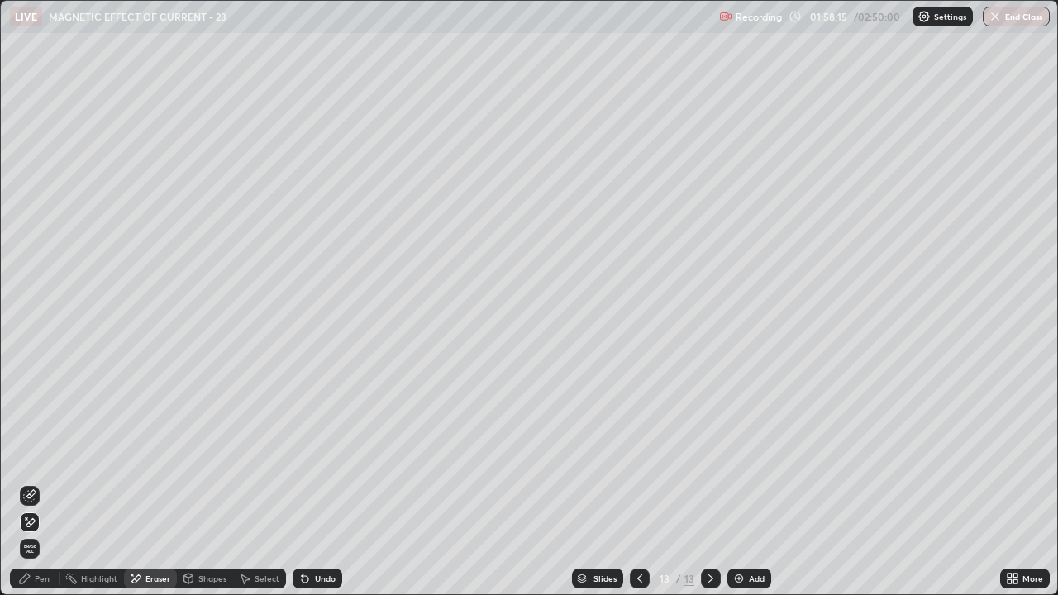
click at [33, 483] on div "Pen" at bounding box center [35, 578] width 50 height 20
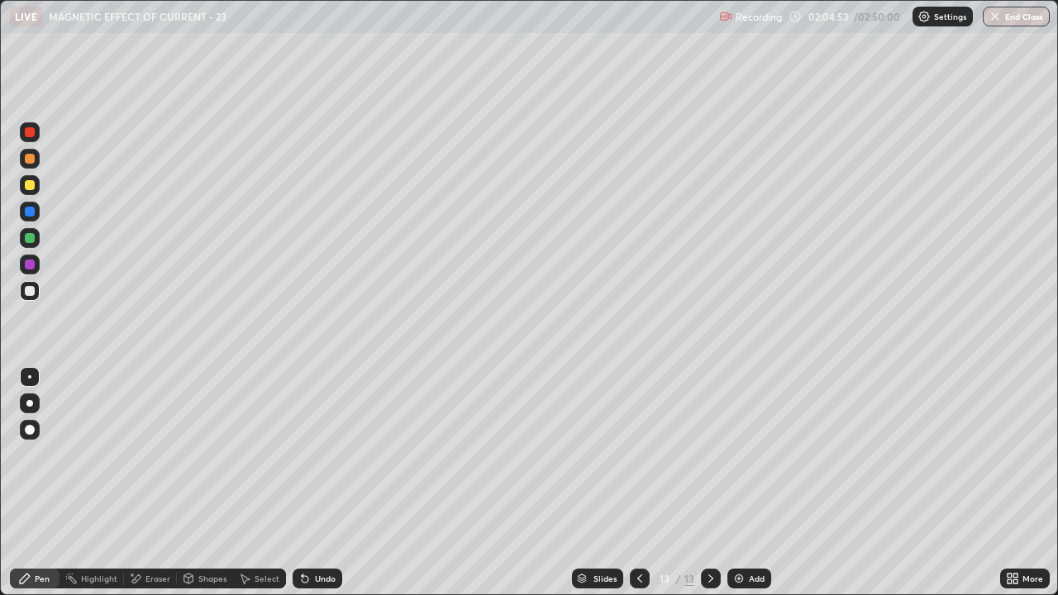
click at [742, 483] on img at bounding box center [738, 578] width 13 height 13
click at [739, 483] on img at bounding box center [738, 578] width 13 height 13
click at [320, 483] on div "Undo" at bounding box center [317, 578] width 50 height 20
click at [322, 483] on div "Undo" at bounding box center [325, 578] width 21 height 8
click at [319, 483] on div "Undo" at bounding box center [325, 578] width 21 height 8
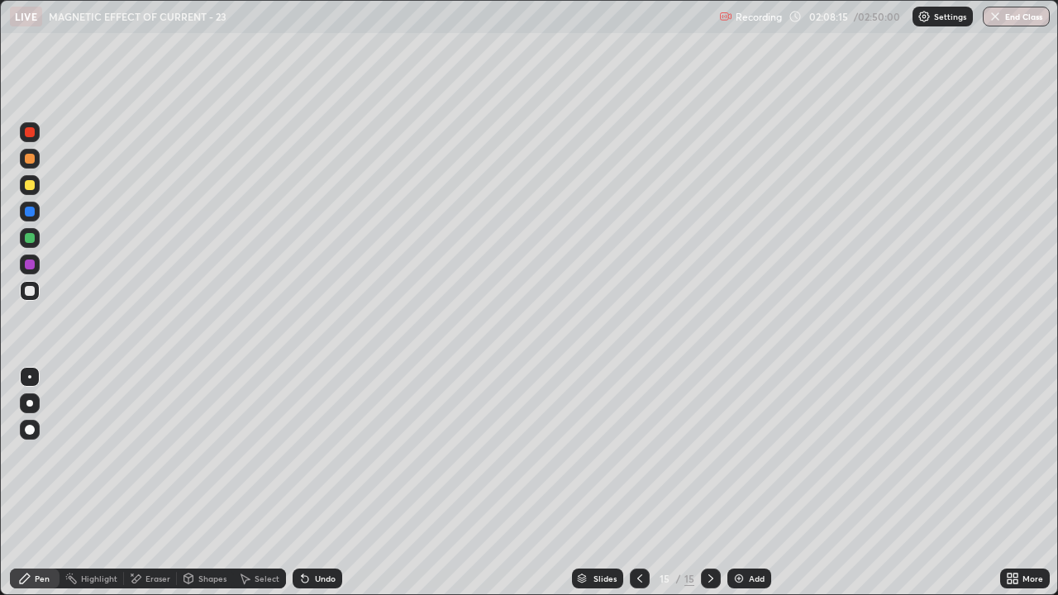
click at [320, 483] on div "Undo" at bounding box center [325, 578] width 21 height 8
click at [321, 483] on div "Undo" at bounding box center [317, 578] width 50 height 20
click at [311, 483] on div "Undo" at bounding box center [317, 578] width 50 height 20
click at [308, 483] on icon at bounding box center [304, 578] width 13 height 13
click at [302, 483] on icon at bounding box center [305, 579] width 7 height 7
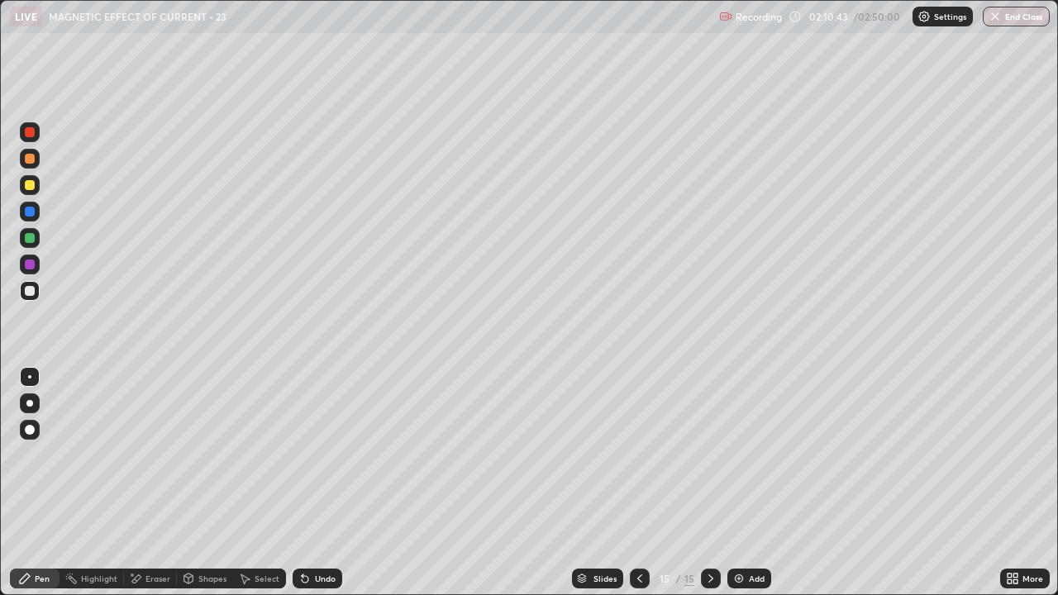
click at [311, 483] on div "Undo" at bounding box center [317, 578] width 50 height 20
click at [749, 483] on div "Add" at bounding box center [749, 578] width 44 height 20
click at [849, 483] on div "Slides 16 / 16 Add" at bounding box center [671, 578] width 658 height 33
click at [35, 193] on div at bounding box center [30, 185] width 20 height 20
click at [735, 483] on div "Add" at bounding box center [749, 578] width 44 height 20
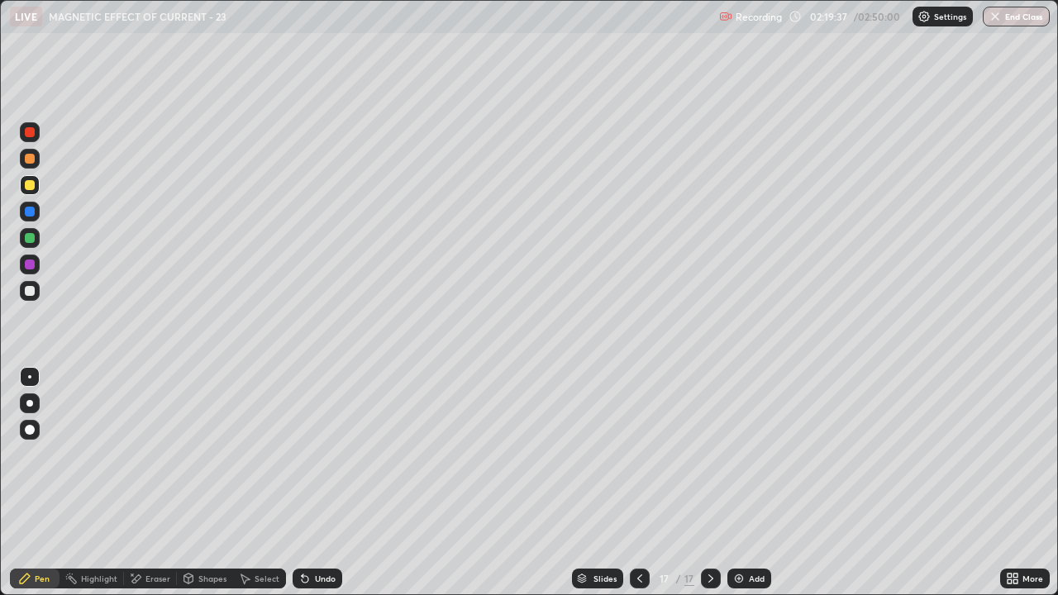
click at [309, 483] on div "Undo" at bounding box center [317, 578] width 50 height 20
click at [315, 483] on div "Undo" at bounding box center [325, 578] width 21 height 8
click at [749, 483] on div "Add" at bounding box center [757, 578] width 16 height 8
click at [741, 483] on img at bounding box center [738, 578] width 13 height 13
click at [630, 483] on div at bounding box center [640, 578] width 20 height 20
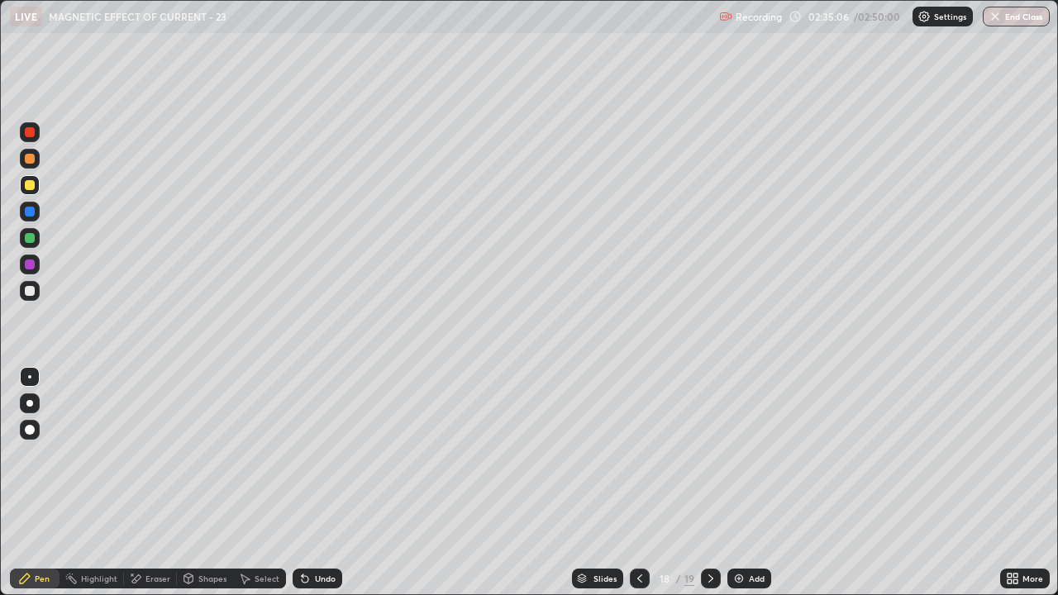
click at [742, 483] on img at bounding box center [738, 578] width 13 height 13
click at [150, 483] on div "Eraser" at bounding box center [157, 578] width 25 height 8
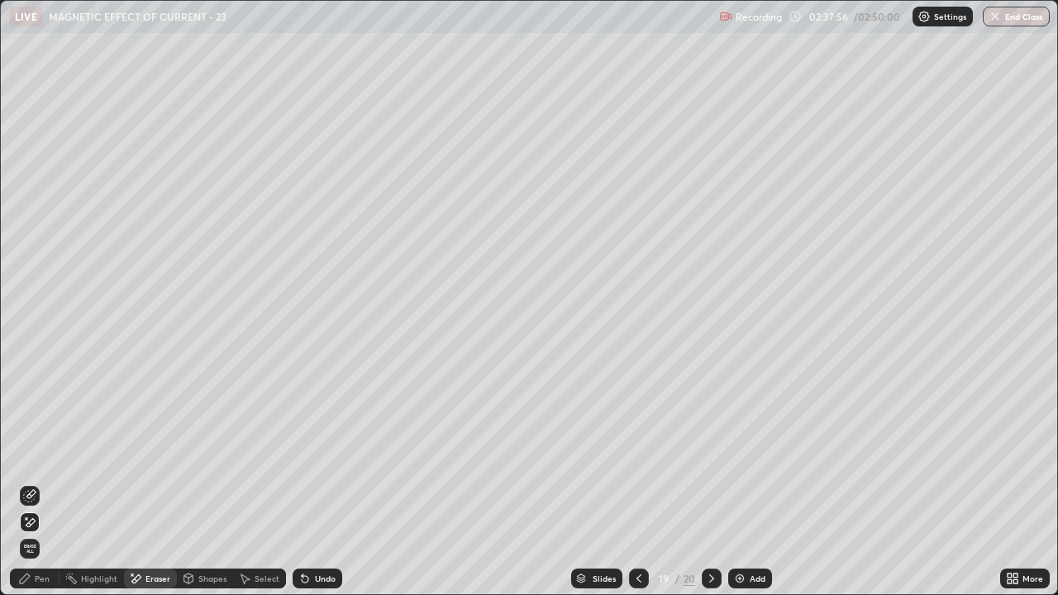
click at [30, 483] on span "Erase all" at bounding box center [30, 549] width 18 height 10
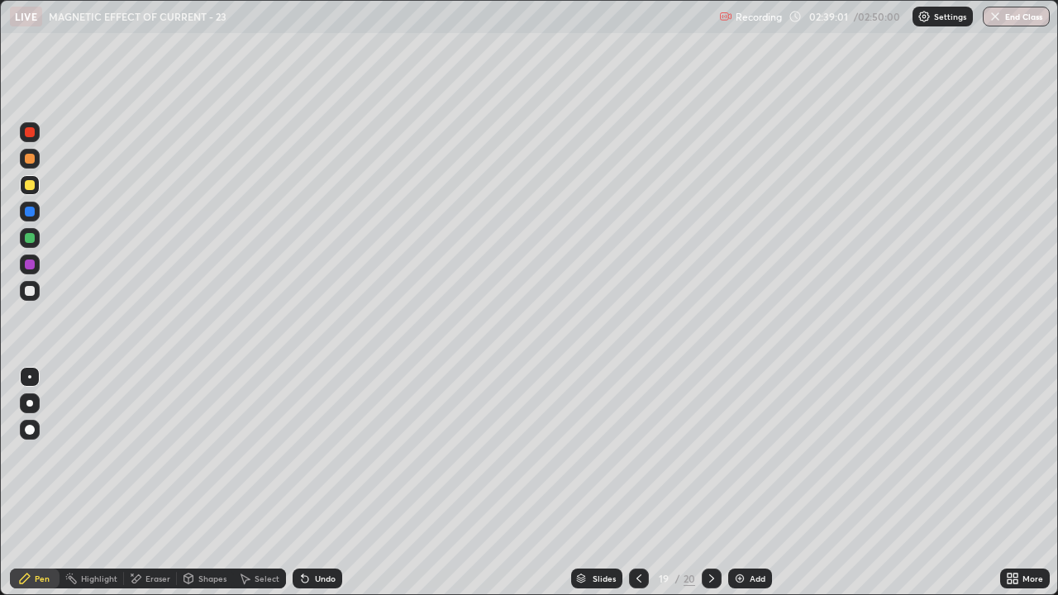
click at [153, 483] on div "Eraser" at bounding box center [157, 578] width 25 height 8
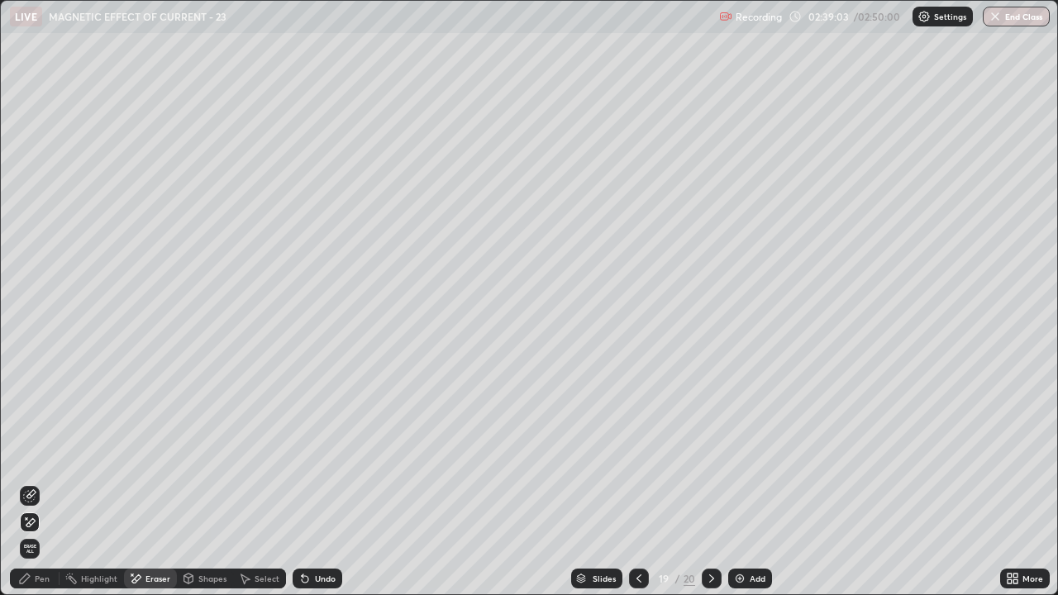
click at [52, 483] on div "Pen" at bounding box center [35, 578] width 50 height 20
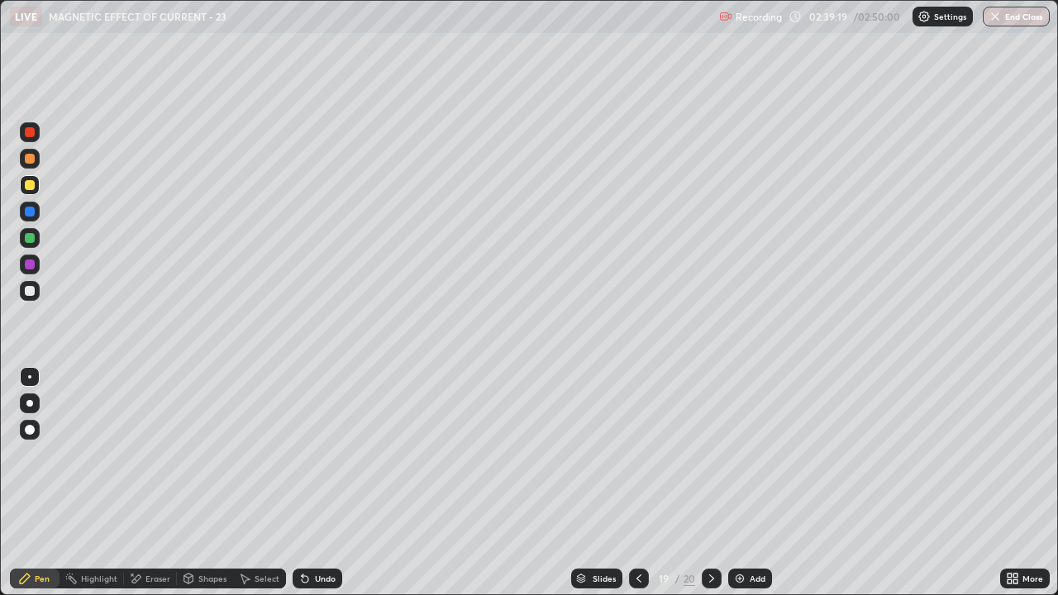
click at [31, 290] on div at bounding box center [30, 291] width 10 height 10
click at [309, 483] on div "Undo" at bounding box center [317, 578] width 50 height 20
click at [302, 483] on icon at bounding box center [305, 579] width 7 height 7
click at [309, 483] on icon at bounding box center [304, 578] width 13 height 13
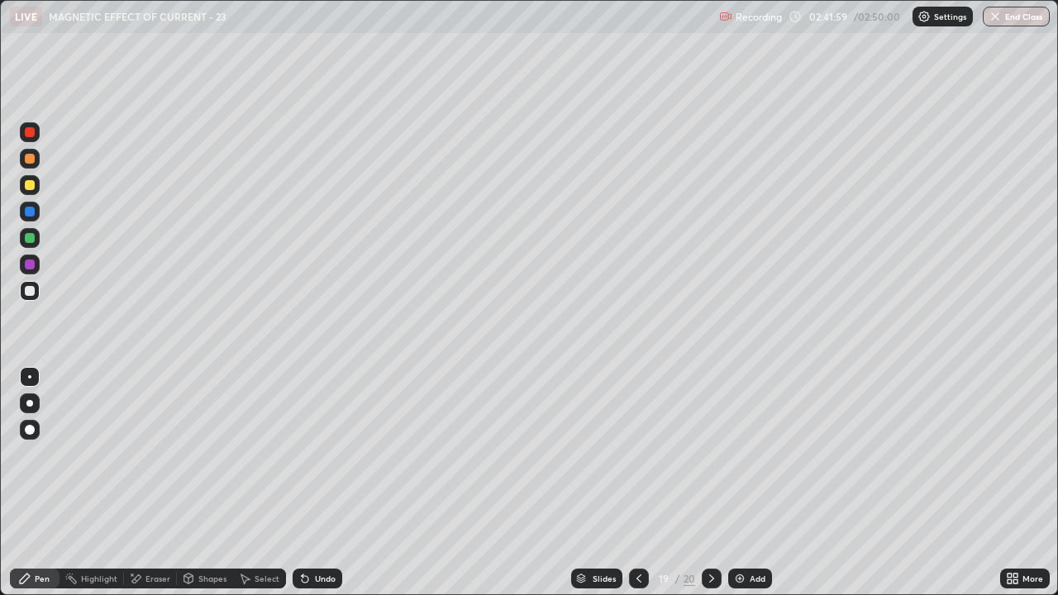
click at [309, 483] on icon at bounding box center [304, 578] width 13 height 13
click at [316, 483] on div "Undo" at bounding box center [325, 578] width 21 height 8
click at [315, 483] on div "Undo" at bounding box center [325, 578] width 21 height 8
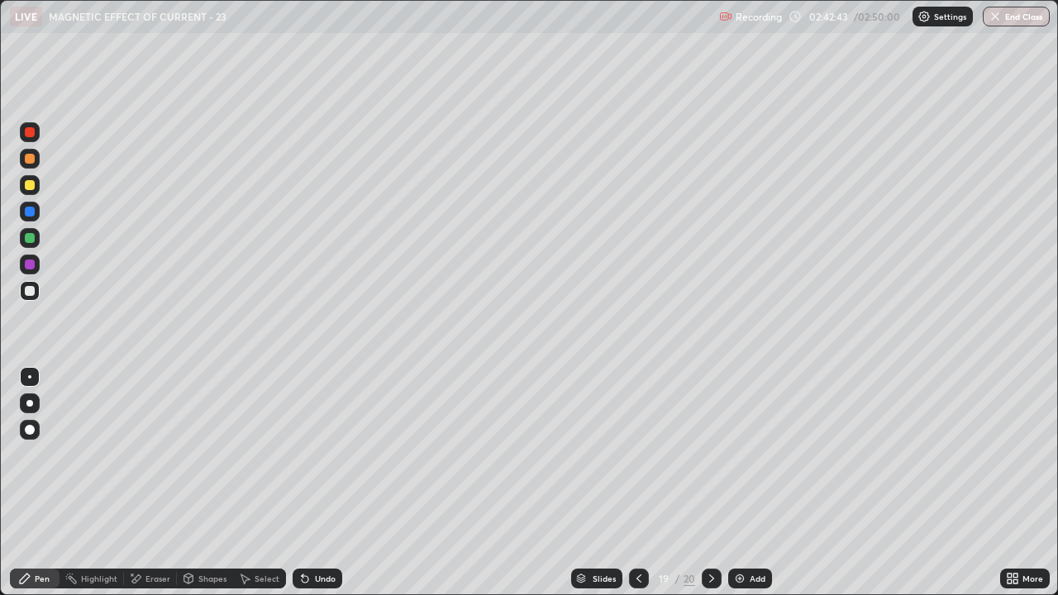
click at [311, 483] on div "Undo" at bounding box center [317, 578] width 50 height 20
click at [315, 483] on div "Undo" at bounding box center [325, 578] width 21 height 8
click at [17, 438] on div at bounding box center [30, 429] width 26 height 26
click at [150, 483] on div "Eraser" at bounding box center [150, 578] width 53 height 20
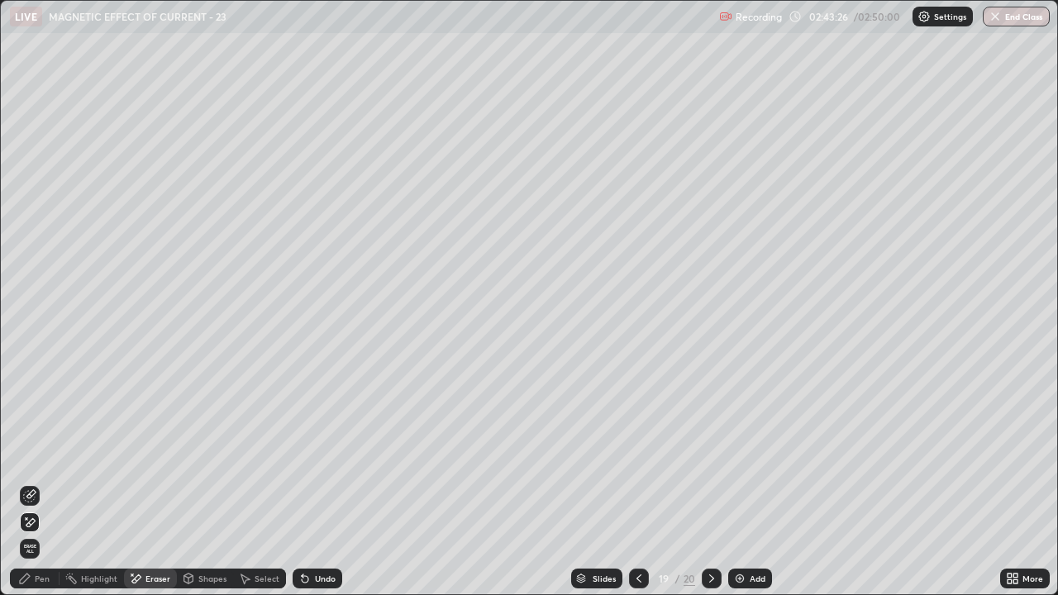
click at [40, 483] on div "Pen" at bounding box center [35, 578] width 50 height 20
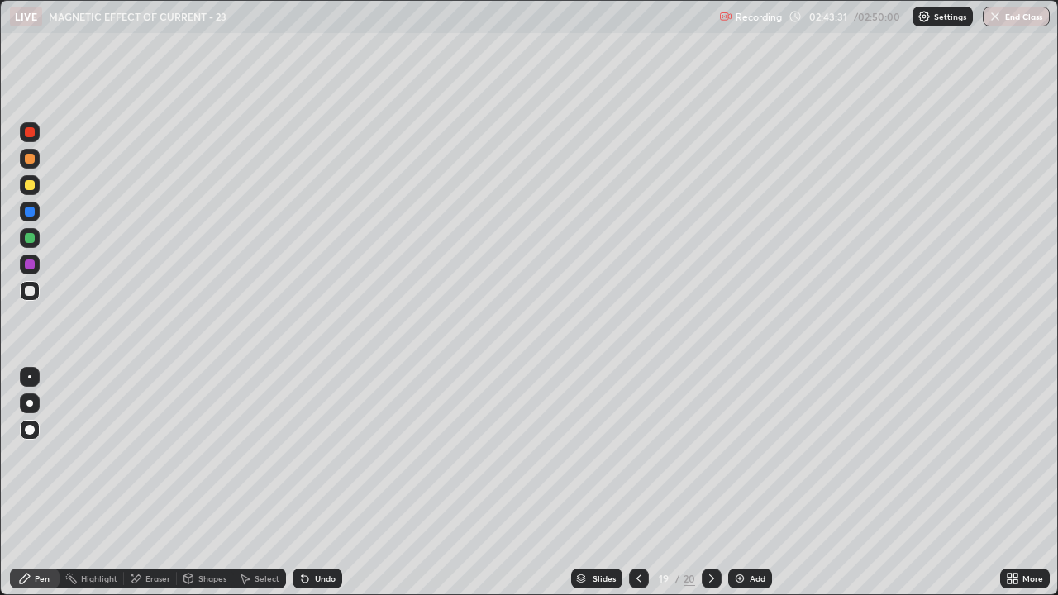
click at [306, 483] on icon at bounding box center [305, 579] width 7 height 7
click at [307, 483] on icon at bounding box center [304, 578] width 13 height 13
click at [47, 483] on div "Pen" at bounding box center [35, 578] width 50 height 20
click at [146, 483] on div "Eraser" at bounding box center [150, 578] width 53 height 20
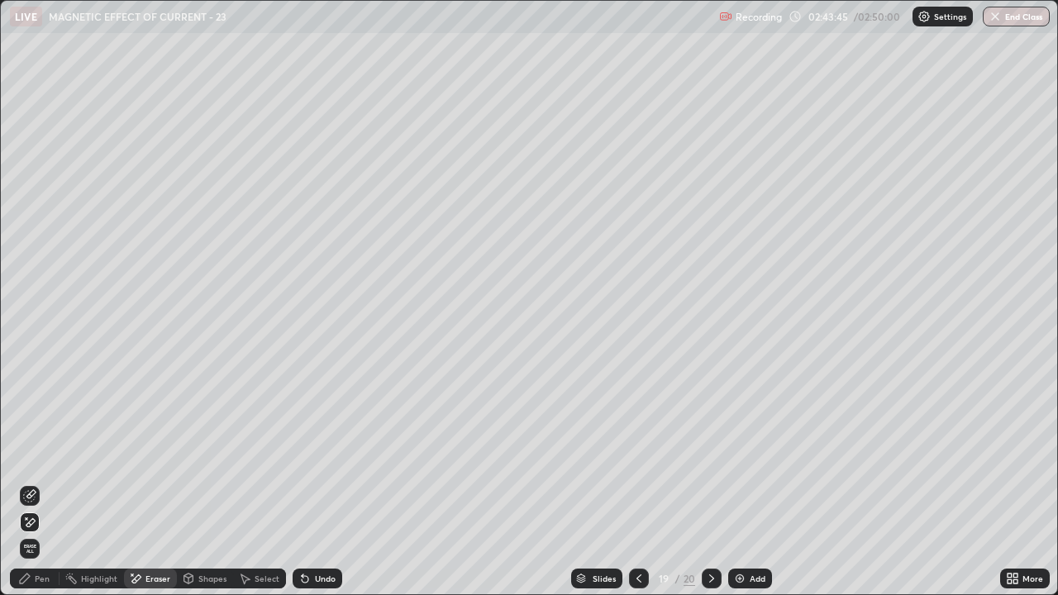
click at [45, 483] on div "Pen" at bounding box center [42, 578] width 15 height 8
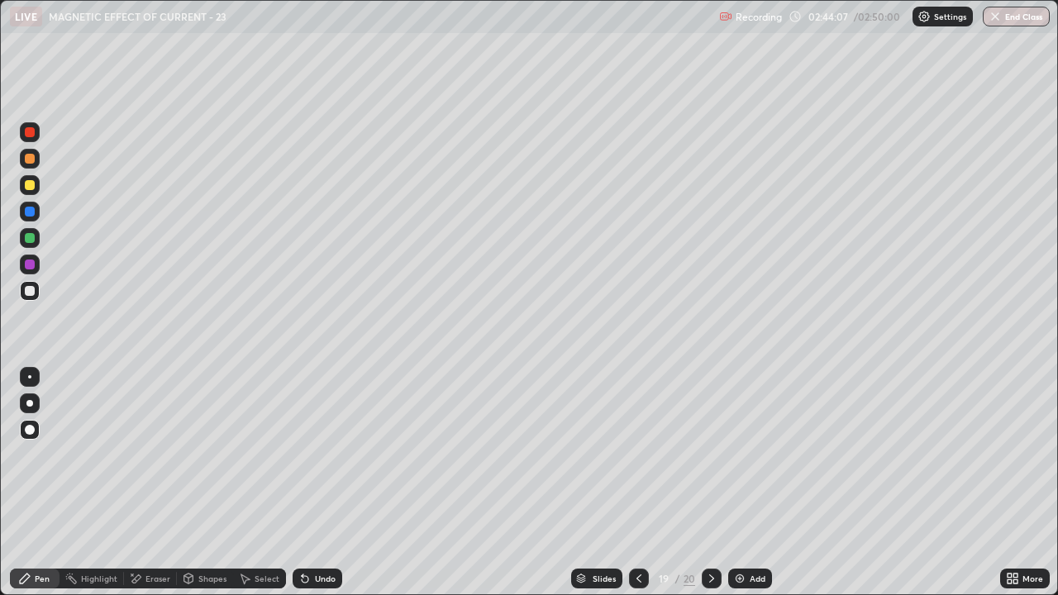
click at [30, 377] on div at bounding box center [29, 376] width 3 height 3
click at [155, 483] on div "Eraser" at bounding box center [157, 578] width 25 height 8
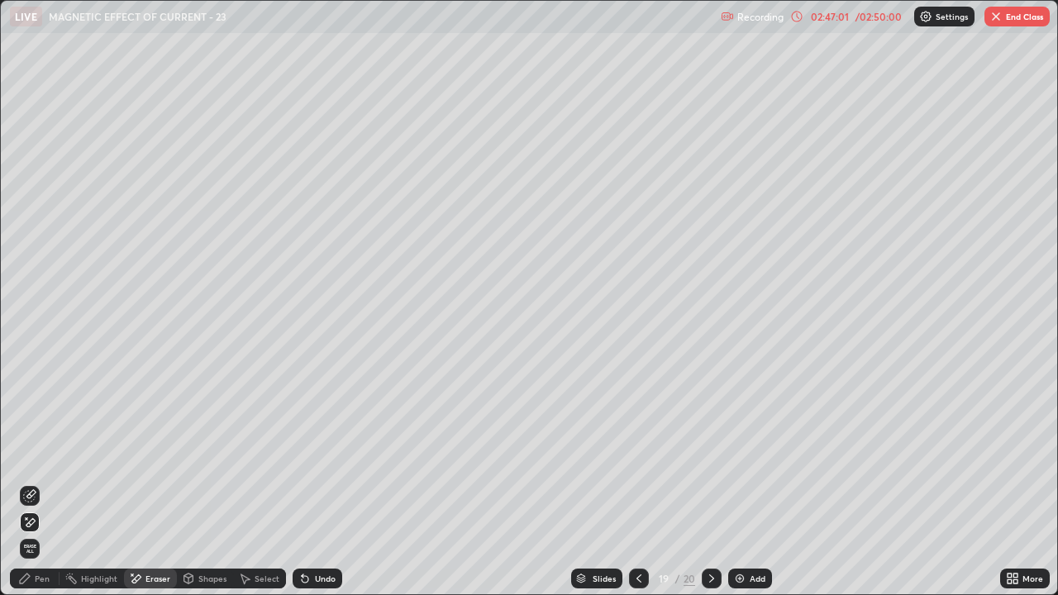
click at [40, 483] on div "Pen" at bounding box center [42, 578] width 15 height 8
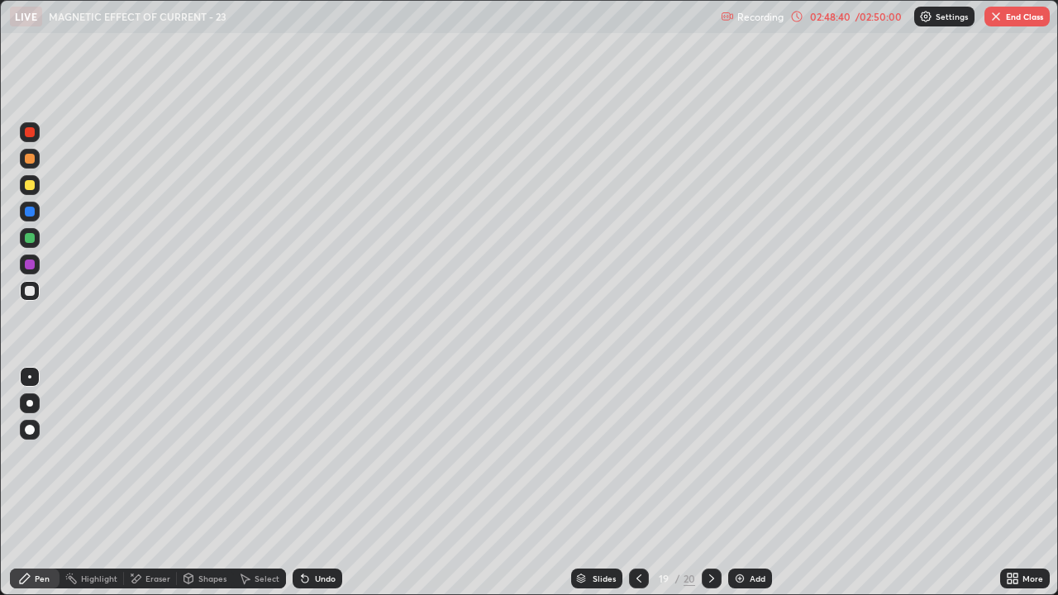
click at [710, 483] on icon at bounding box center [711, 578] width 13 height 13
click at [163, 483] on div "Eraser" at bounding box center [150, 578] width 53 height 20
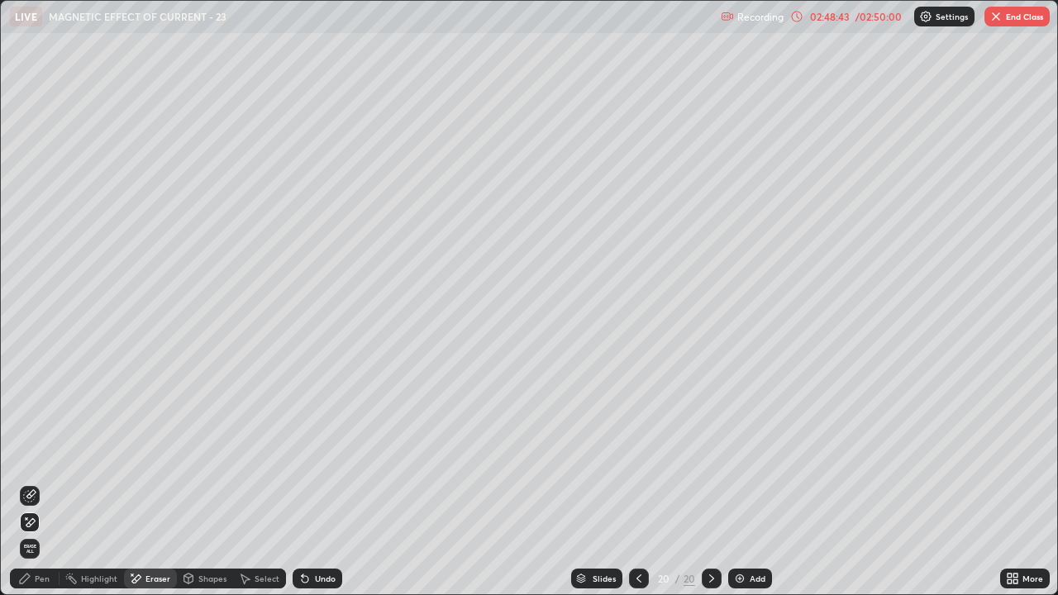
click at [30, 483] on span "Erase all" at bounding box center [30, 549] width 18 height 10
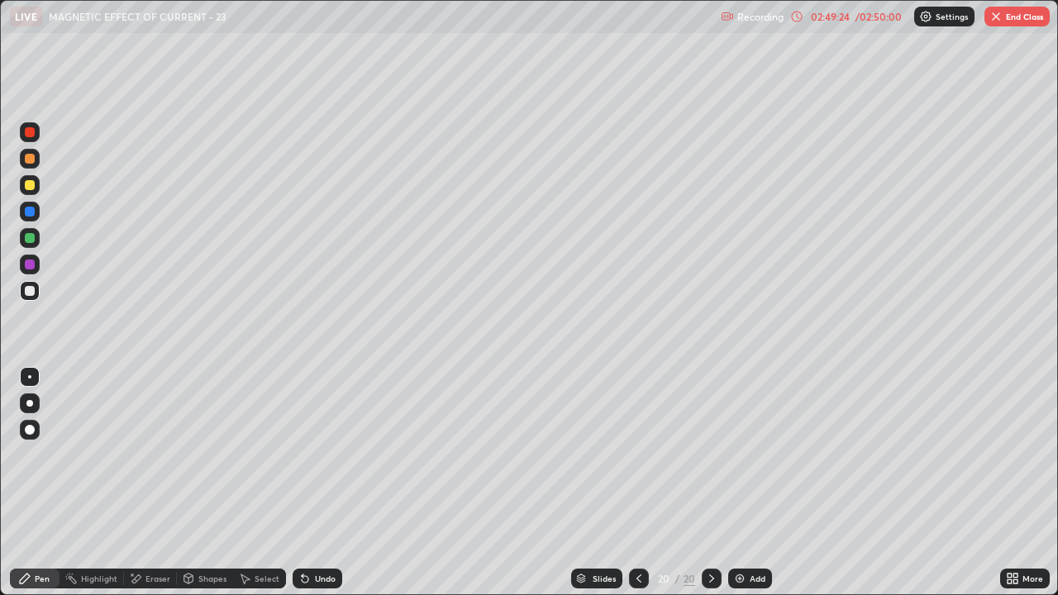
click at [152, 483] on div "Eraser" at bounding box center [157, 578] width 25 height 8
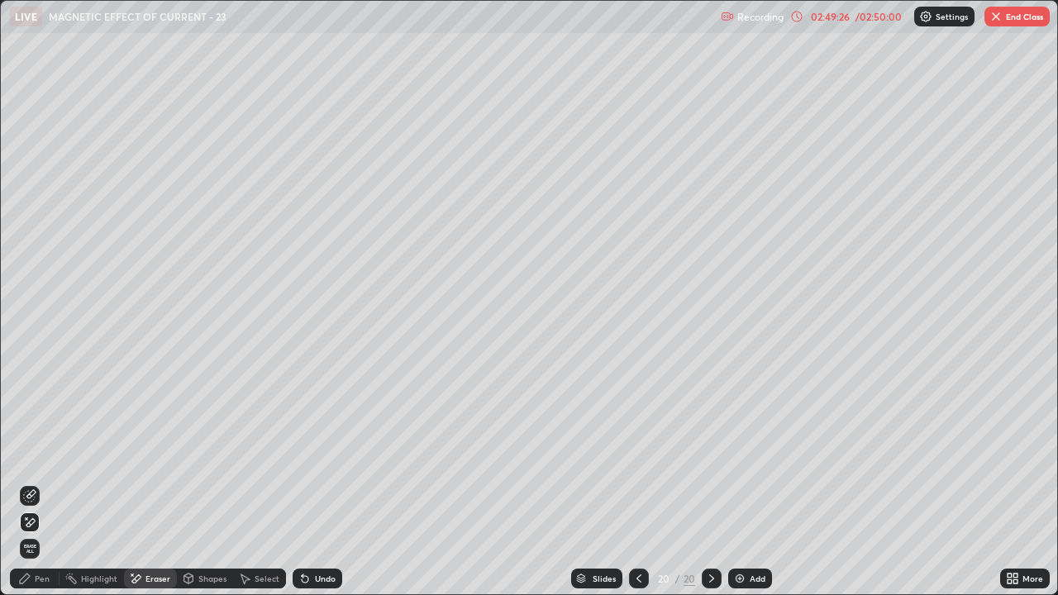
click at [45, 483] on div "Pen" at bounding box center [35, 578] width 50 height 20
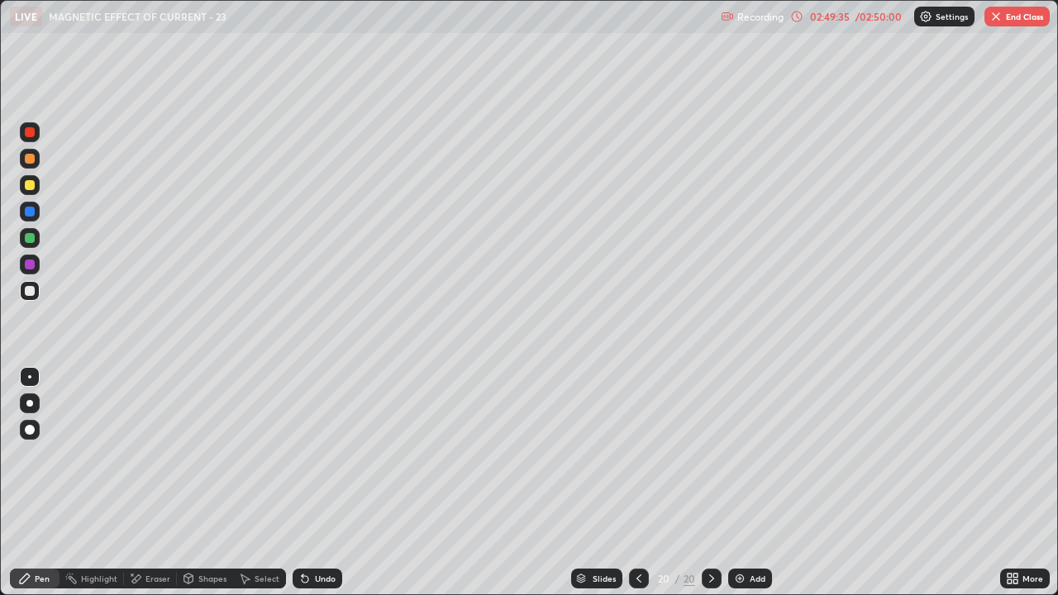
click at [148, 483] on div "Eraser" at bounding box center [157, 578] width 25 height 8
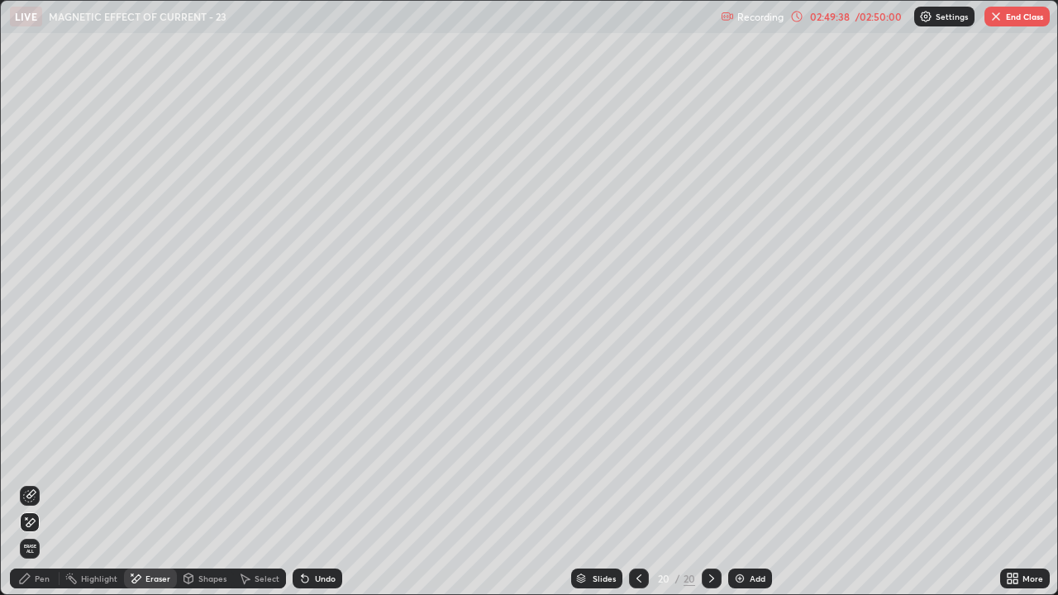
click at [51, 483] on div "Pen" at bounding box center [35, 578] width 50 height 20
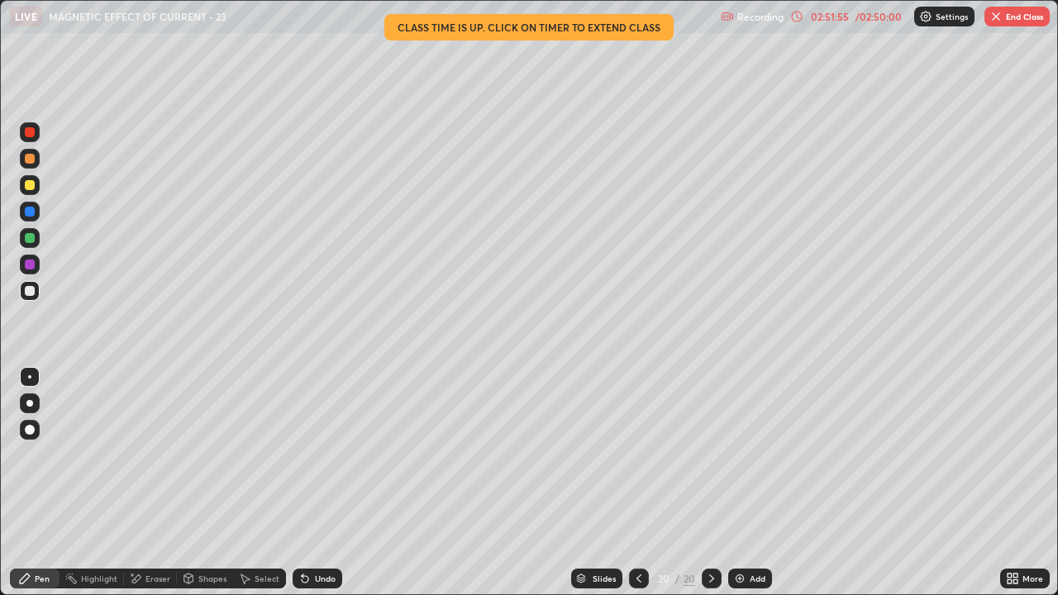
click at [17, 473] on div at bounding box center [30, 463] width 26 height 198
click at [637, 483] on icon at bounding box center [638, 578] width 13 height 13
click at [707, 483] on icon at bounding box center [711, 578] width 13 height 13
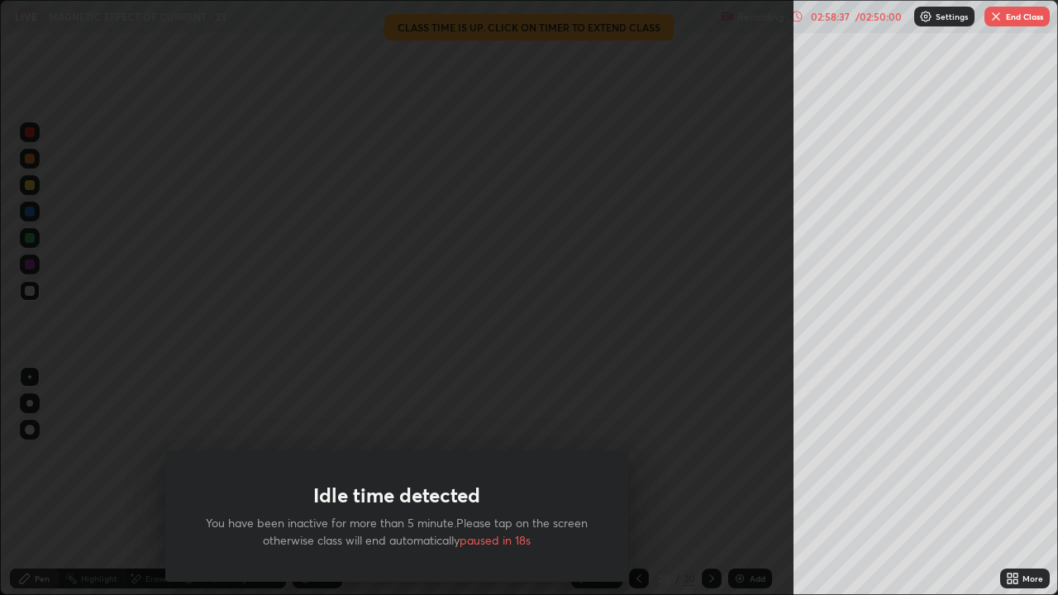
click at [665, 483] on div "Idle time detected You have been inactive for more than 5 minute.Please tap on …" at bounding box center [396, 297] width 793 height 595
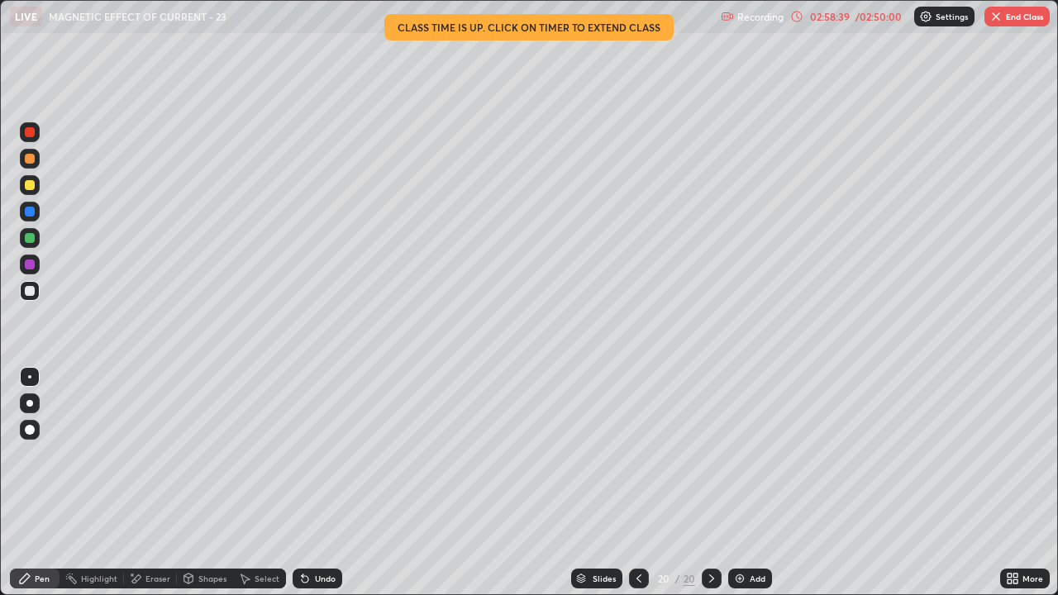
click at [1011, 15] on button "End Class" at bounding box center [1016, 17] width 65 height 20
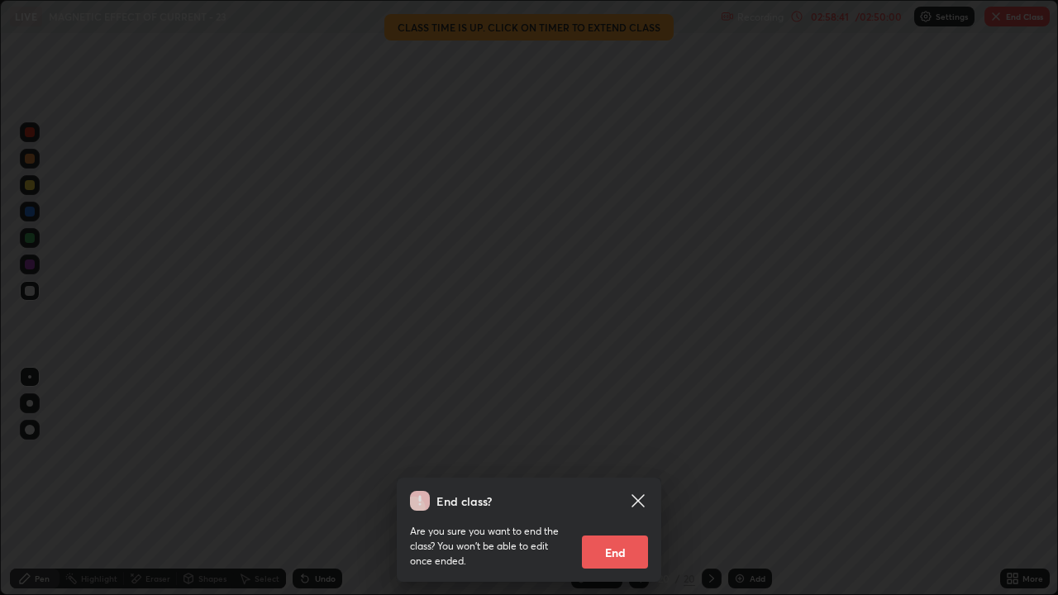
click at [609, 483] on button "End" at bounding box center [615, 551] width 66 height 33
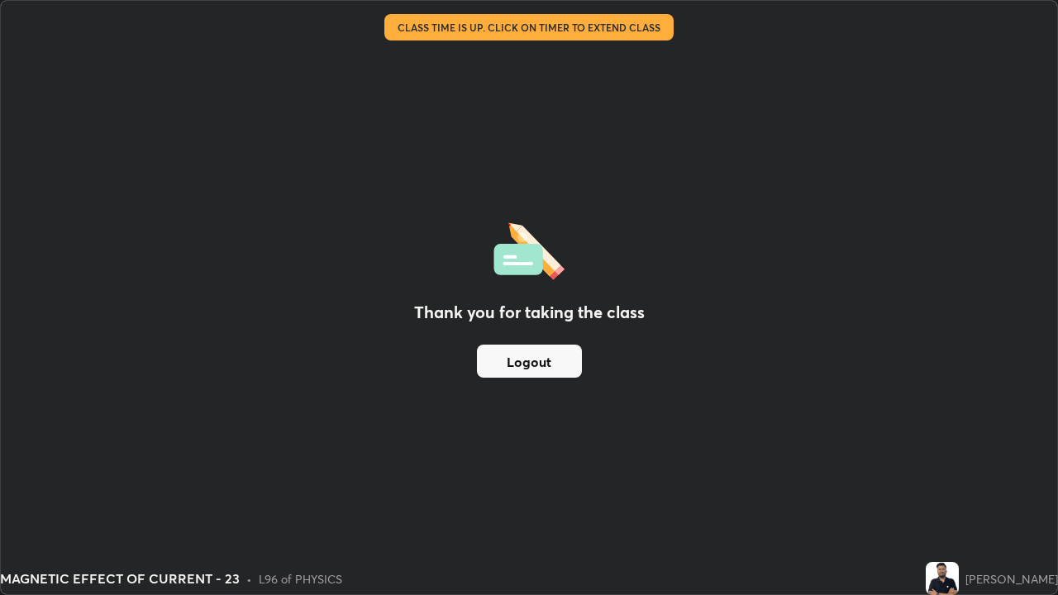
click at [611, 483] on div "Thank you for taking the class Logout" at bounding box center [529, 297] width 1056 height 593
click at [563, 374] on button "Logout" at bounding box center [529, 361] width 105 height 33
click at [563, 371] on button "Logout" at bounding box center [529, 361] width 105 height 33
click at [564, 368] on button "Logout" at bounding box center [529, 361] width 105 height 33
click at [563, 367] on button "Logout" at bounding box center [529, 361] width 105 height 33
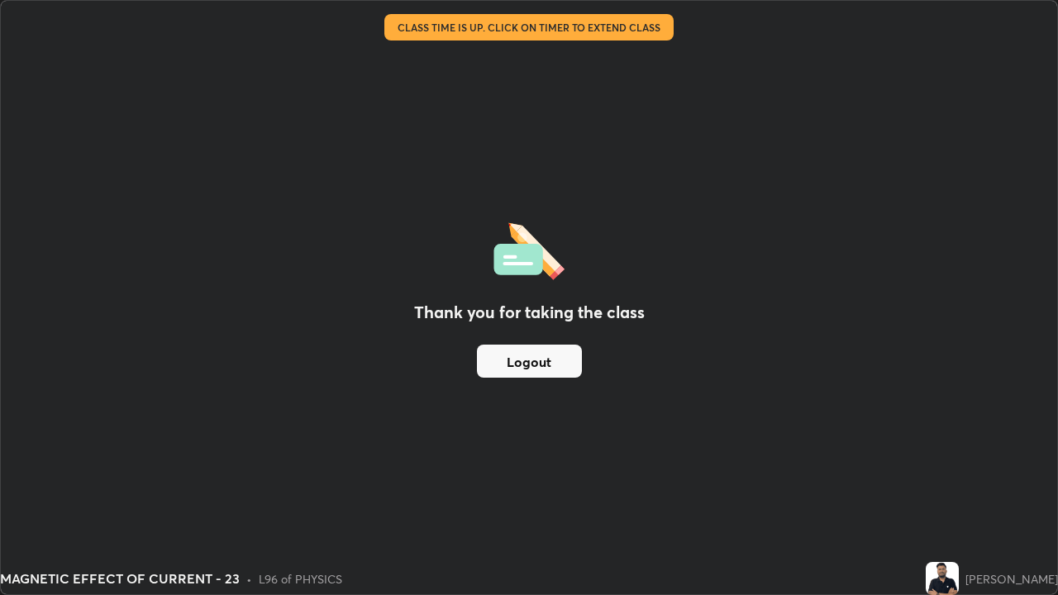
click at [563, 364] on button "Logout" at bounding box center [529, 361] width 105 height 33
click at [561, 362] on button "Logout" at bounding box center [529, 361] width 105 height 33
click at [551, 358] on button "Logout" at bounding box center [529, 361] width 105 height 33
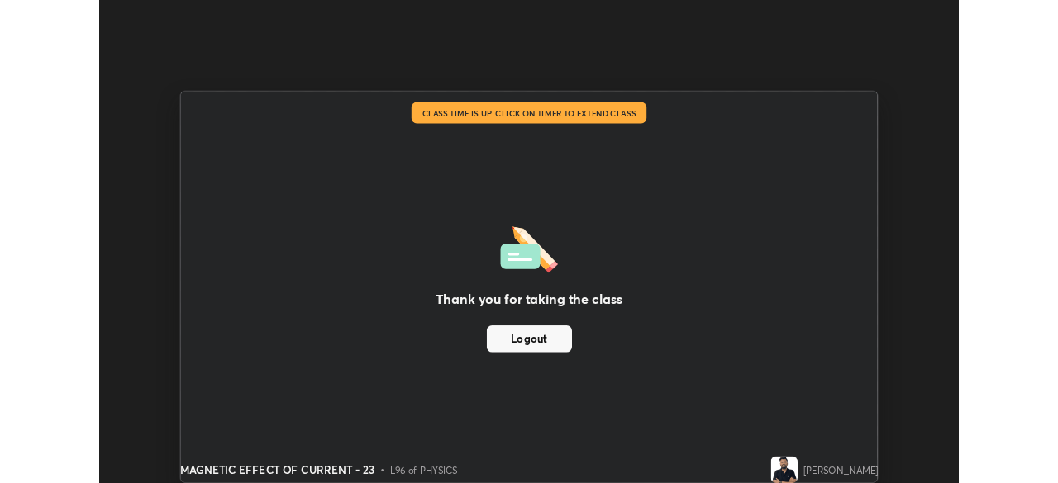
scroll to position [82139, 81565]
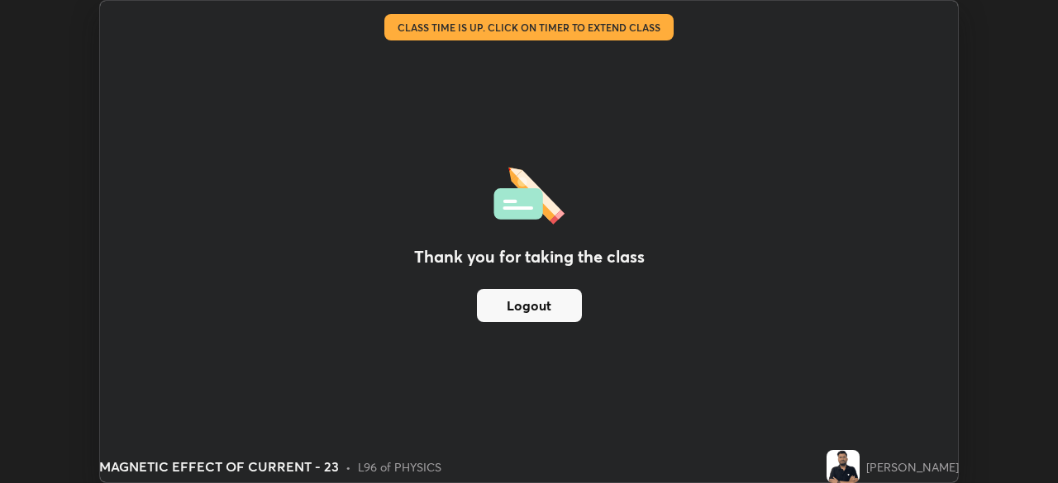
click at [420, 84] on div "Thank you for taking the class Logout" at bounding box center [529, 242] width 858 height 482
